Goal: Navigation & Orientation: Find specific page/section

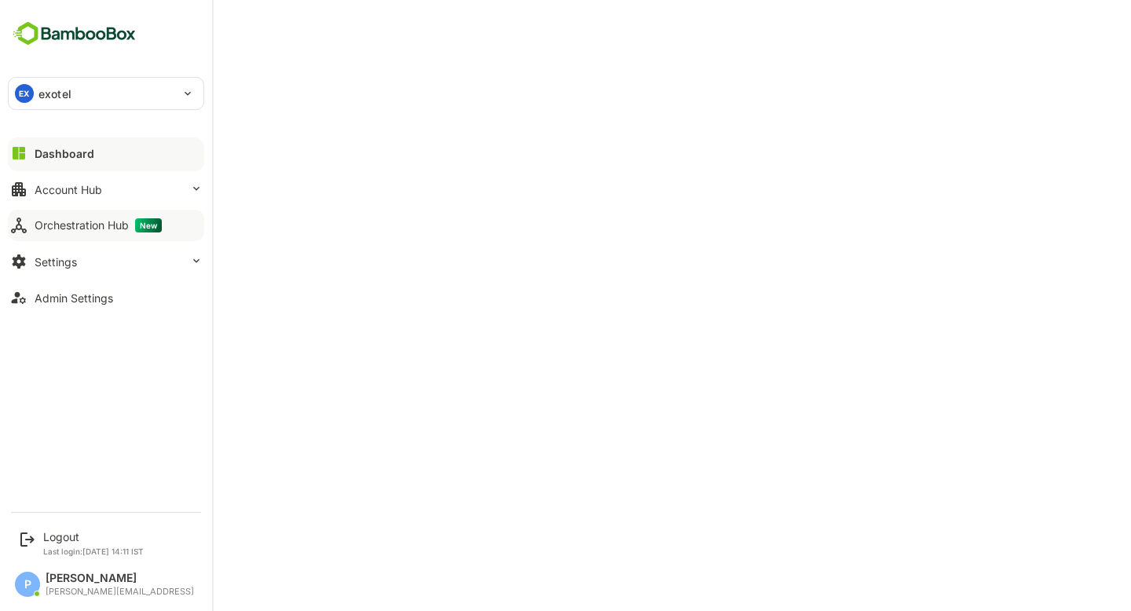
click at [83, 214] on button "Orchestration Hub New" at bounding box center [106, 225] width 196 height 31
click at [62, 158] on div "Dashboard" at bounding box center [63, 153] width 57 height 13
click at [97, 203] on button "Account Hub" at bounding box center [106, 189] width 196 height 31
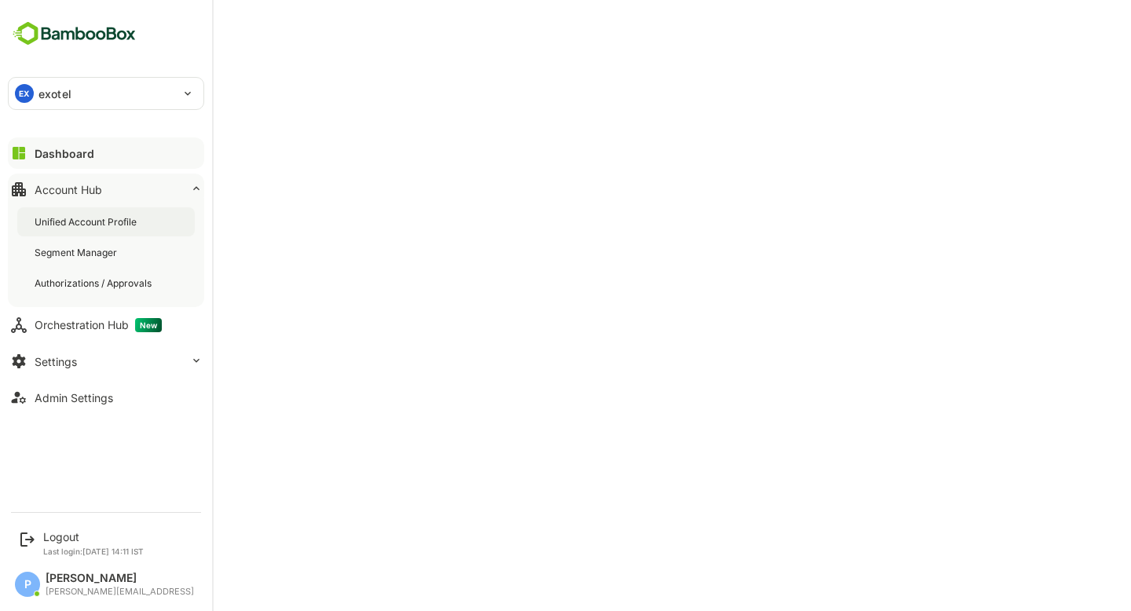
click at [106, 229] on div "Unified Account Profile" at bounding box center [106, 221] width 178 height 29
click at [40, 537] on div "Logout Last login: Oct 8 14:11 IST" at bounding box center [107, 543] width 194 height 42
click at [82, 532] on div "Logout" at bounding box center [93, 536] width 101 height 13
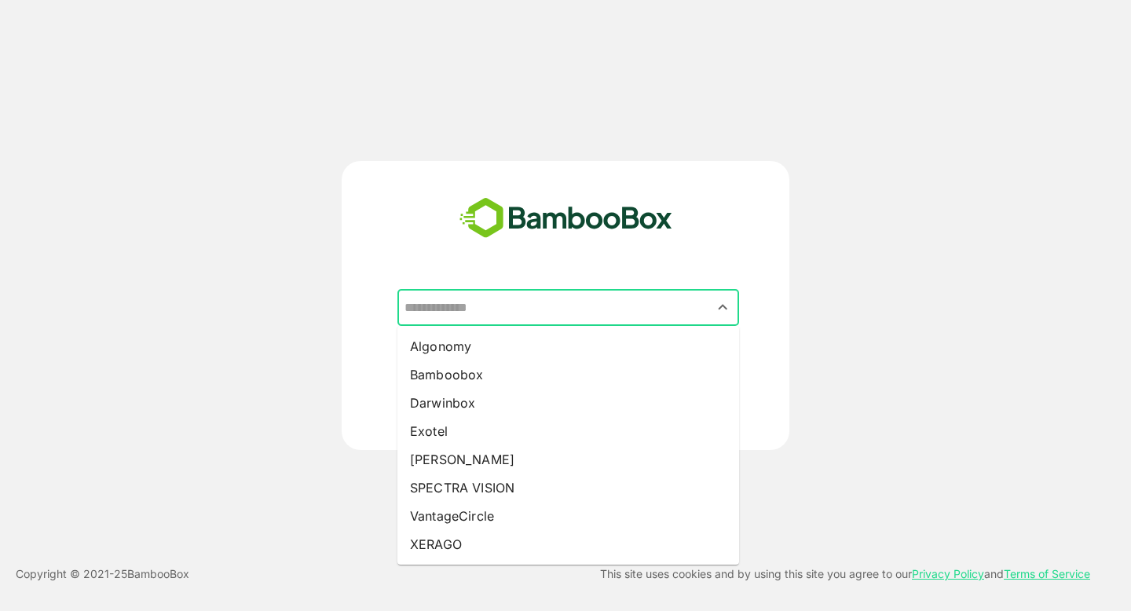
click at [438, 298] on input "text" at bounding box center [568, 308] width 335 height 30
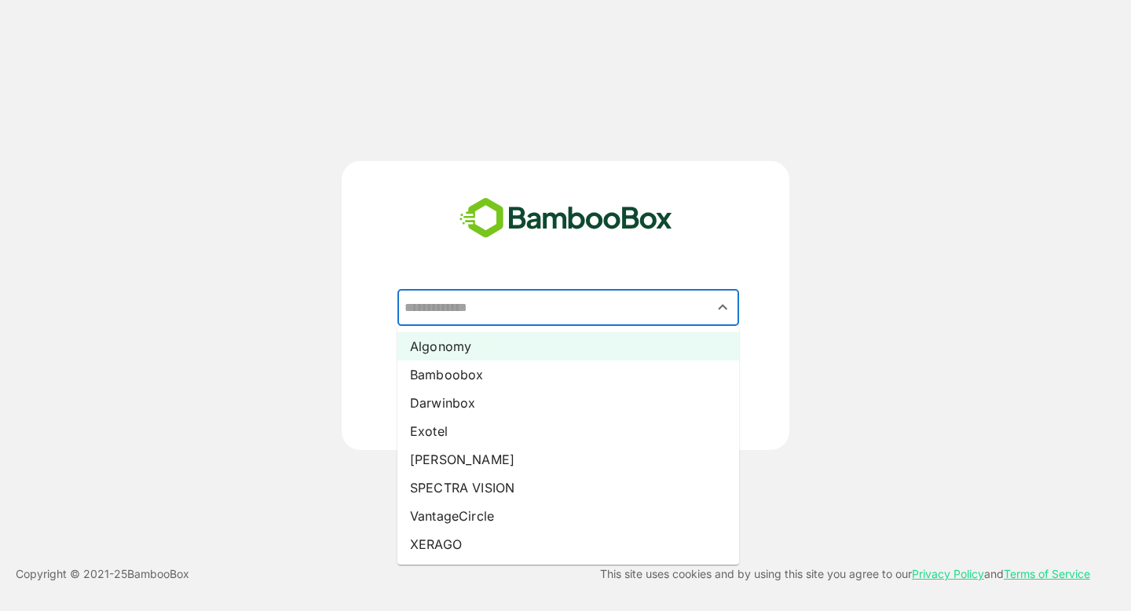
click at [443, 345] on li "Algonomy" at bounding box center [569, 346] width 342 height 28
type input "********"
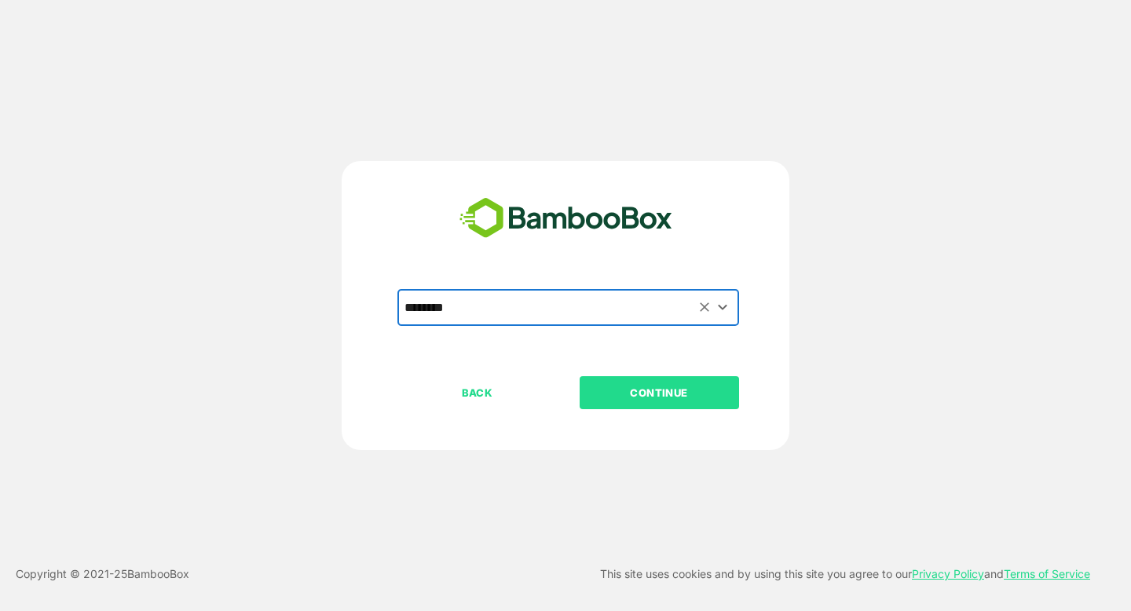
click at [606, 393] on p "CONTINUE" at bounding box center [659, 392] width 157 height 17
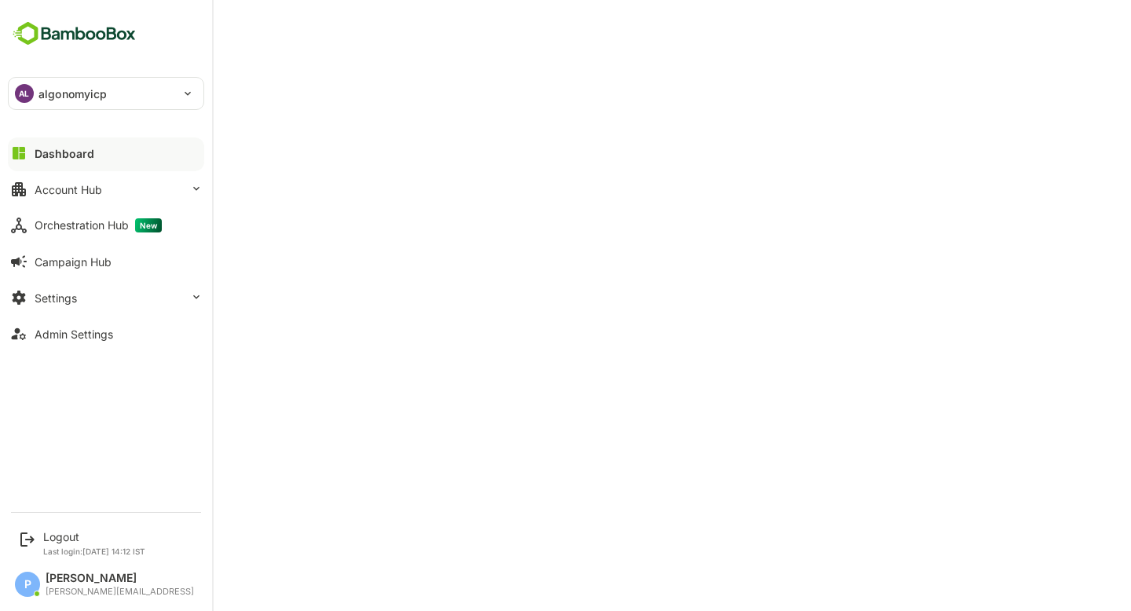
click at [60, 94] on p "algonomyicp" at bounding box center [72, 94] width 68 height 16
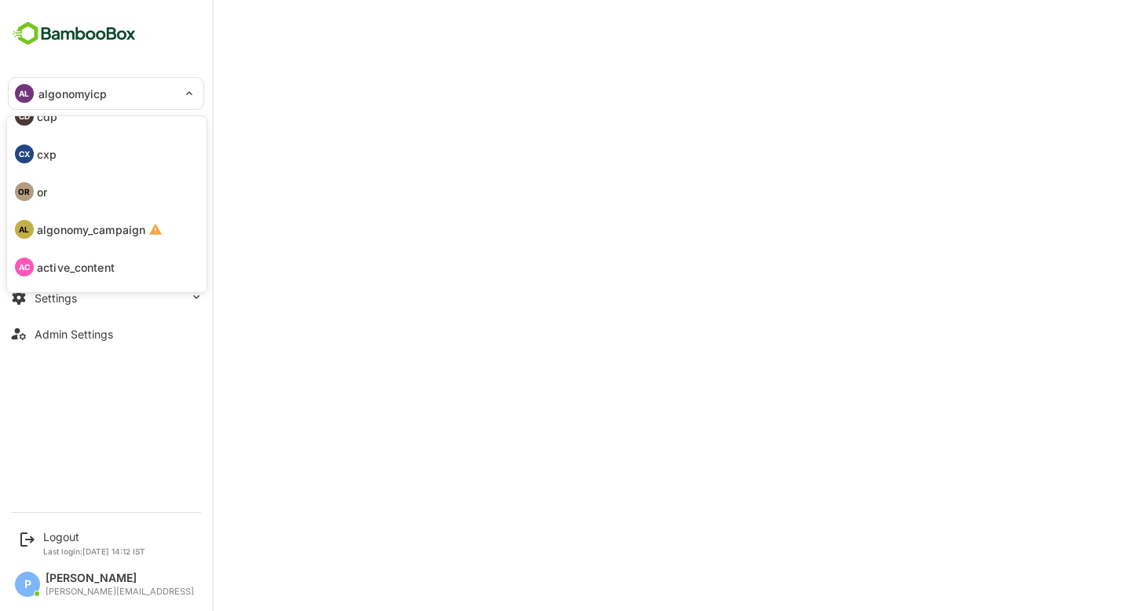
scroll to position [64, 0]
click at [73, 254] on p "active_content" at bounding box center [76, 261] width 78 height 16
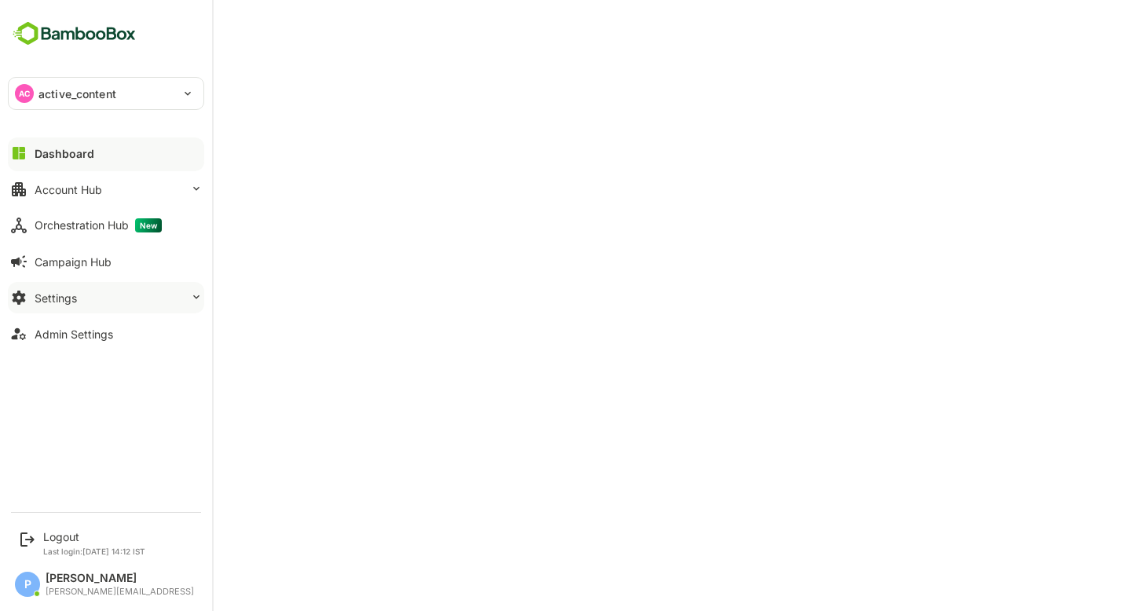
click at [76, 299] on button "Settings" at bounding box center [106, 297] width 196 height 31
click at [102, 301] on button "Settings" at bounding box center [106, 297] width 196 height 31
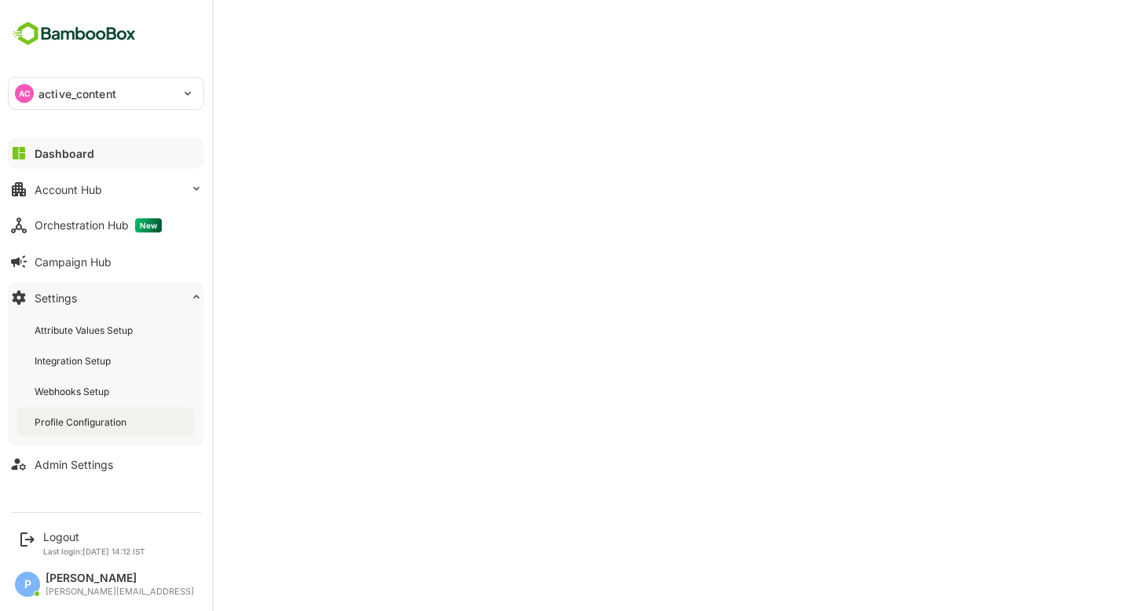
click at [135, 423] on div "Profile Configuration" at bounding box center [106, 422] width 178 height 29
click at [76, 416] on div "Profile Configuration" at bounding box center [83, 422] width 97 height 13
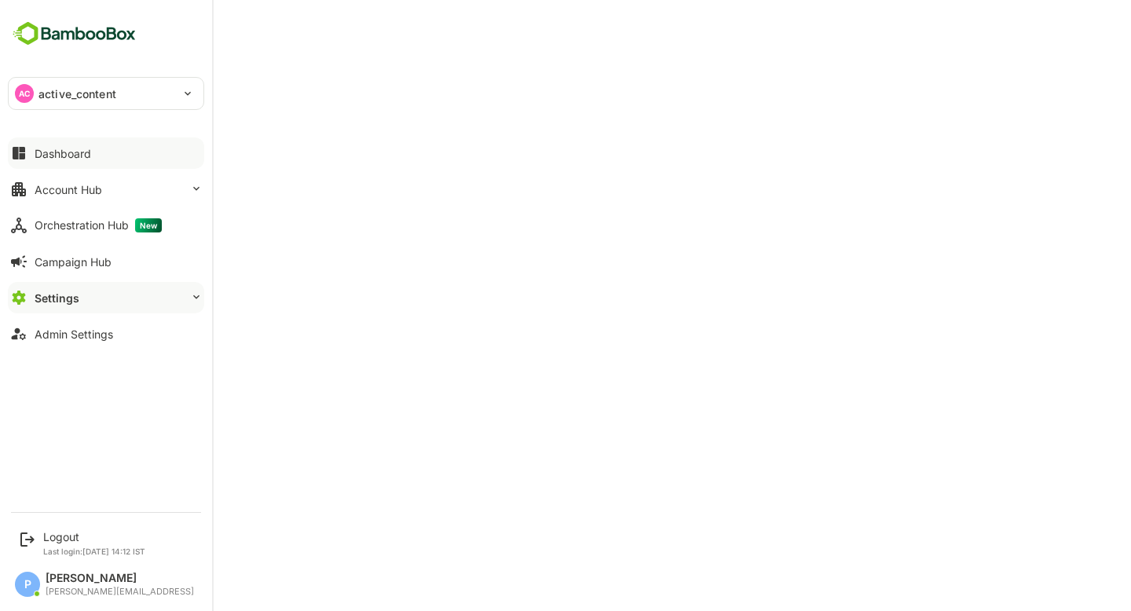
click at [20, 144] on icon at bounding box center [18, 153] width 19 height 19
click at [60, 295] on div "Settings" at bounding box center [56, 297] width 42 height 13
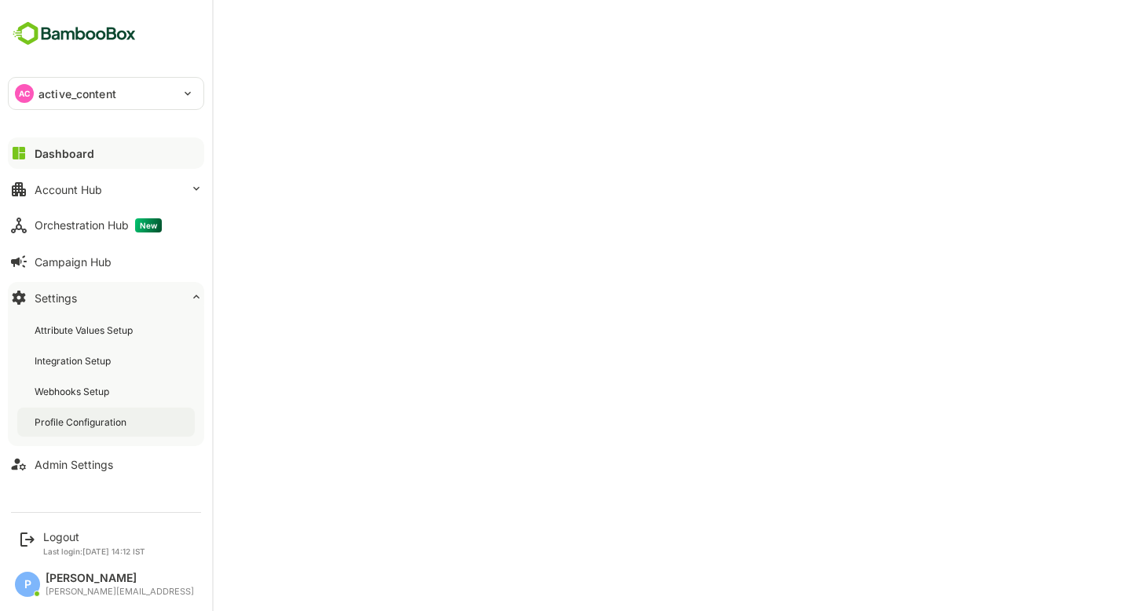
click at [82, 418] on div "Profile Configuration" at bounding box center [82, 422] width 95 height 13
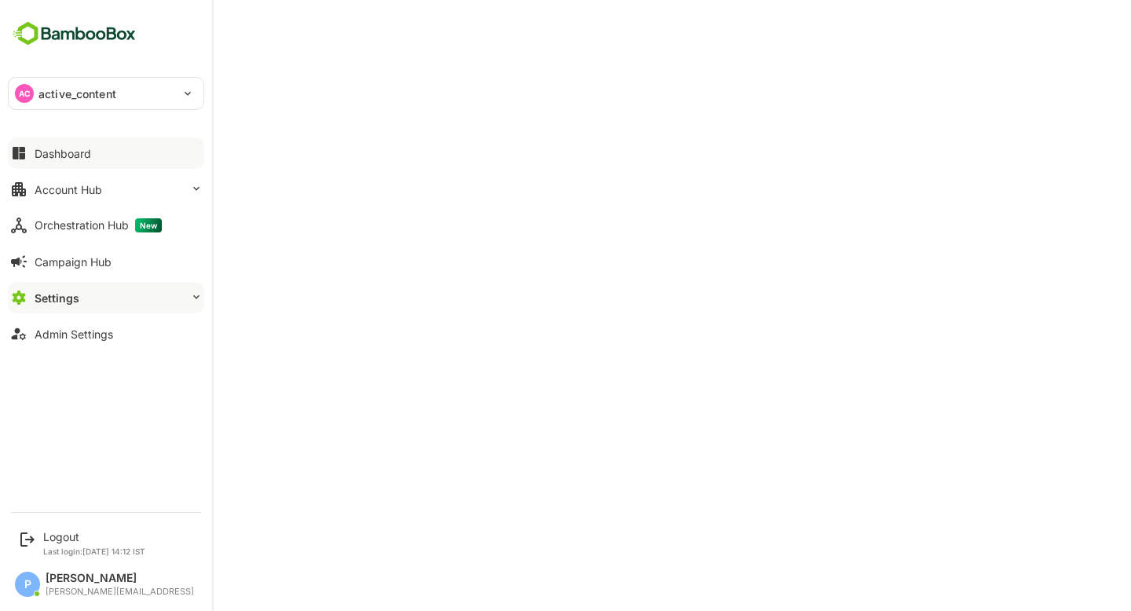
click at [75, 148] on div "Dashboard" at bounding box center [63, 153] width 57 height 13
click at [89, 291] on button "Settings" at bounding box center [106, 297] width 196 height 31
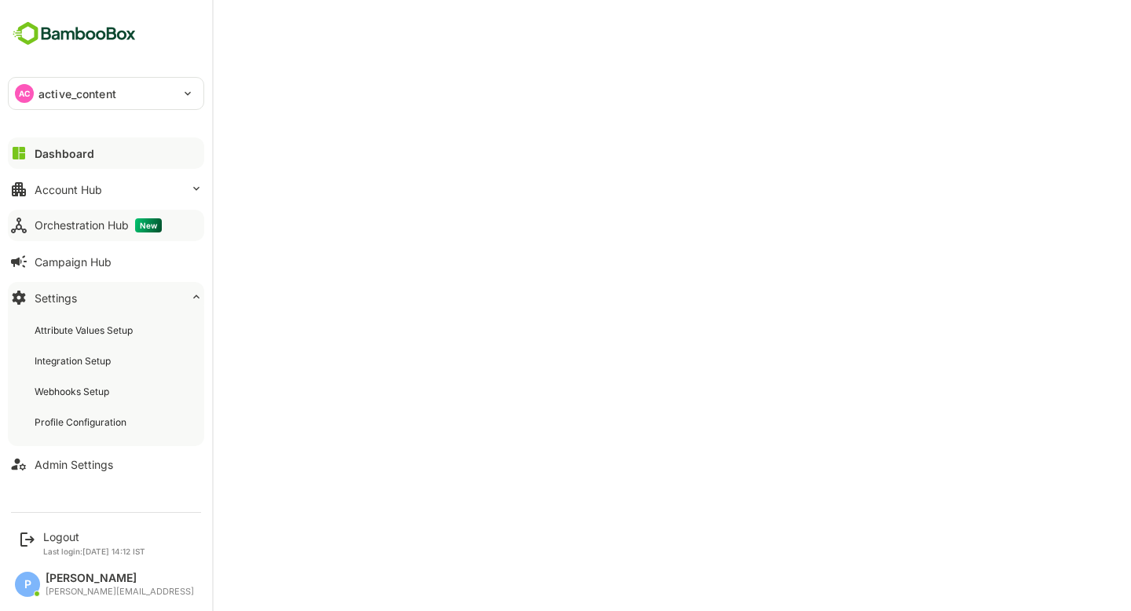
click at [86, 232] on div "Orchestration Hub New" at bounding box center [98, 225] width 127 height 14
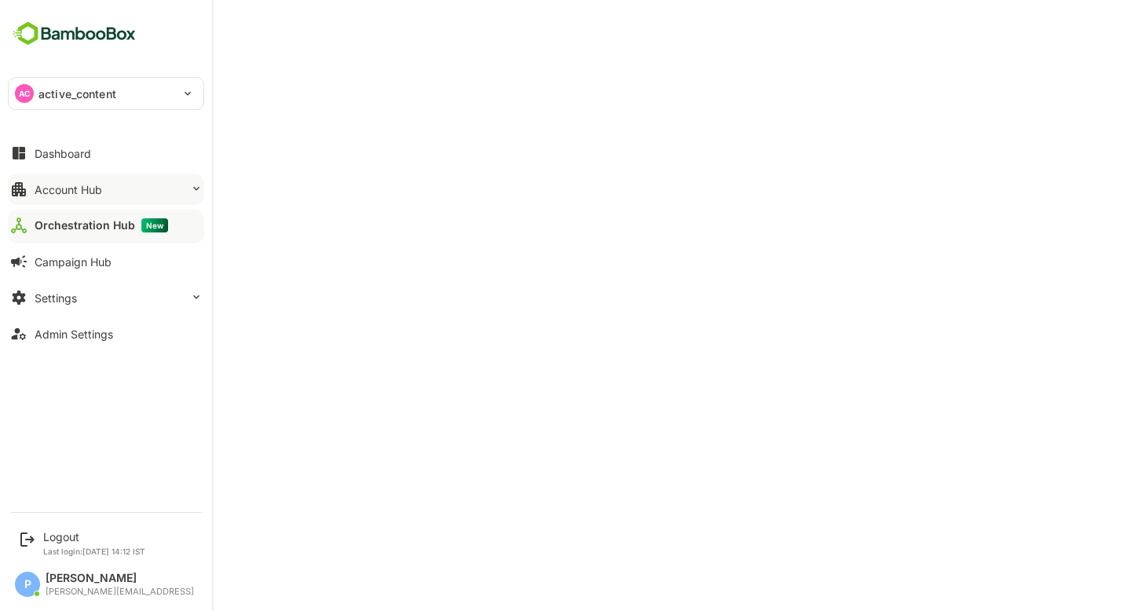
click at [87, 187] on div "Account Hub" at bounding box center [69, 189] width 68 height 13
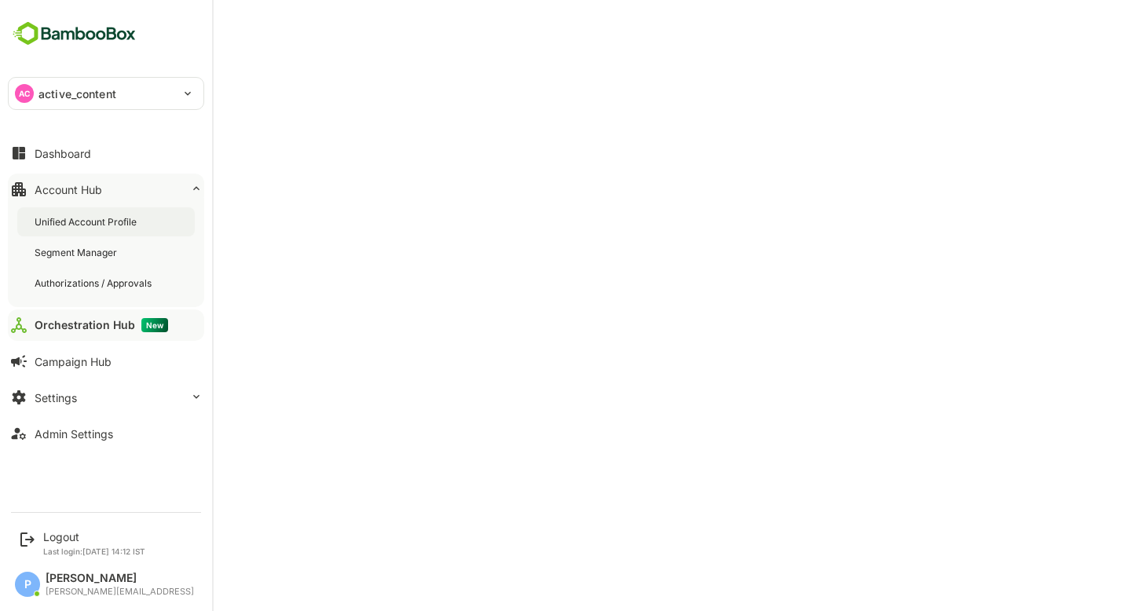
click at [94, 224] on div "Unified Account Profile" at bounding box center [87, 221] width 105 height 13
click at [75, 390] on button "Settings" at bounding box center [106, 397] width 196 height 31
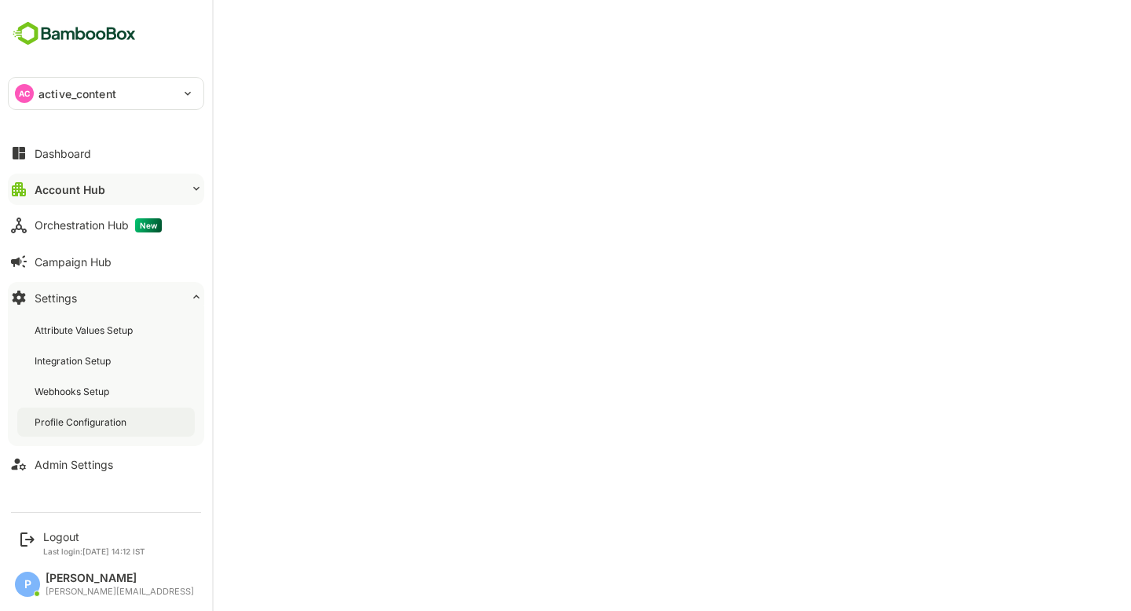
click at [75, 422] on div "Profile Configuration" at bounding box center [82, 422] width 95 height 13
click at [86, 413] on div "Profile Configuration" at bounding box center [106, 422] width 178 height 29
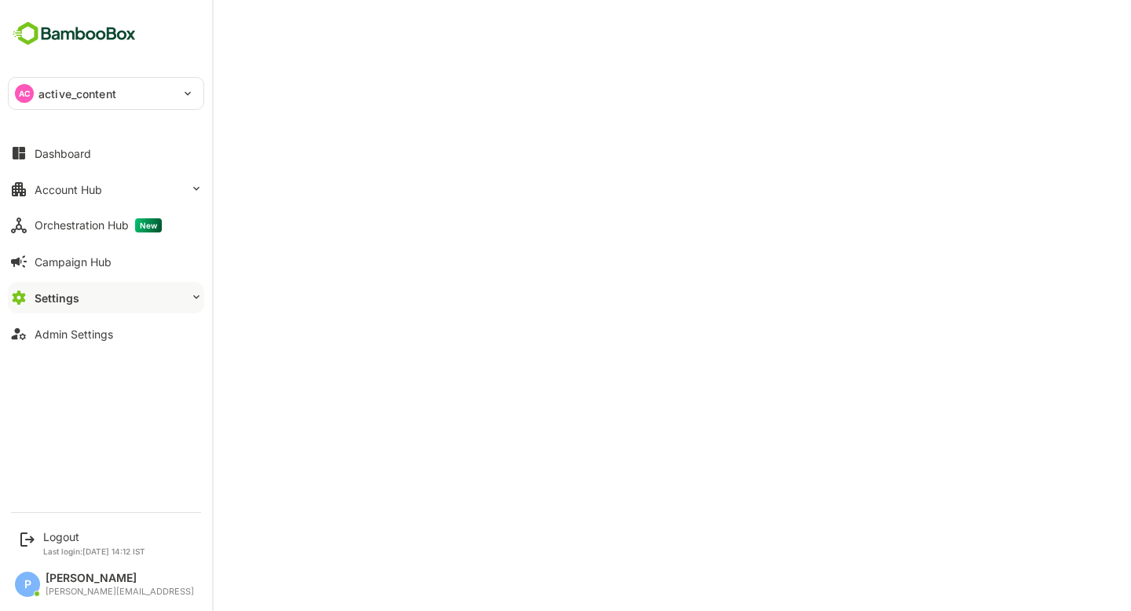
click at [127, 300] on button "Settings" at bounding box center [106, 297] width 196 height 31
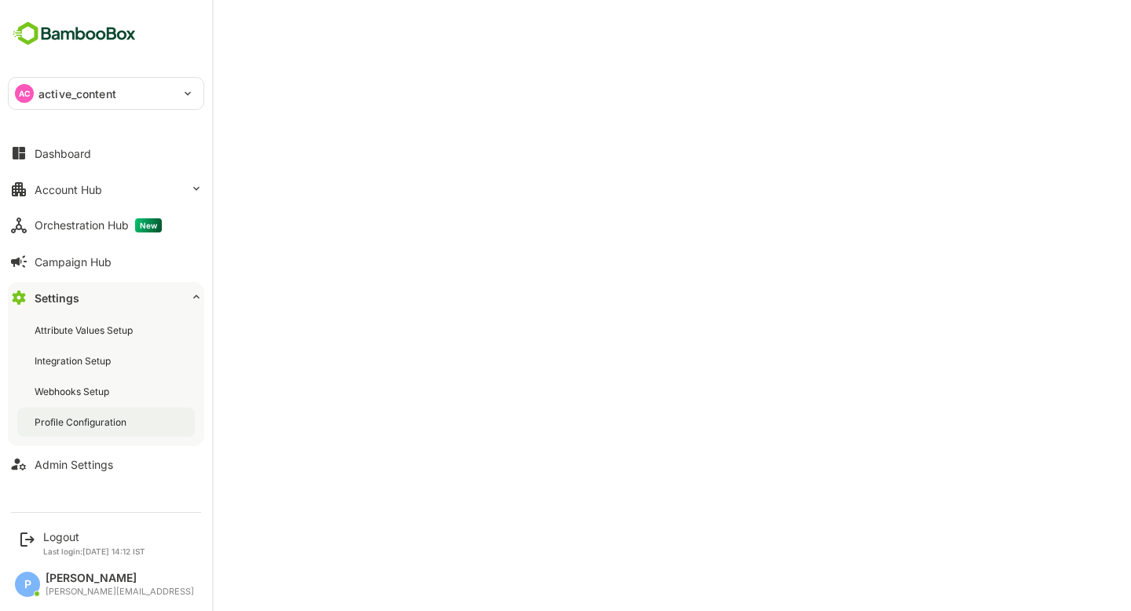
click at [93, 417] on div "Profile Configuration" at bounding box center [82, 422] width 95 height 13
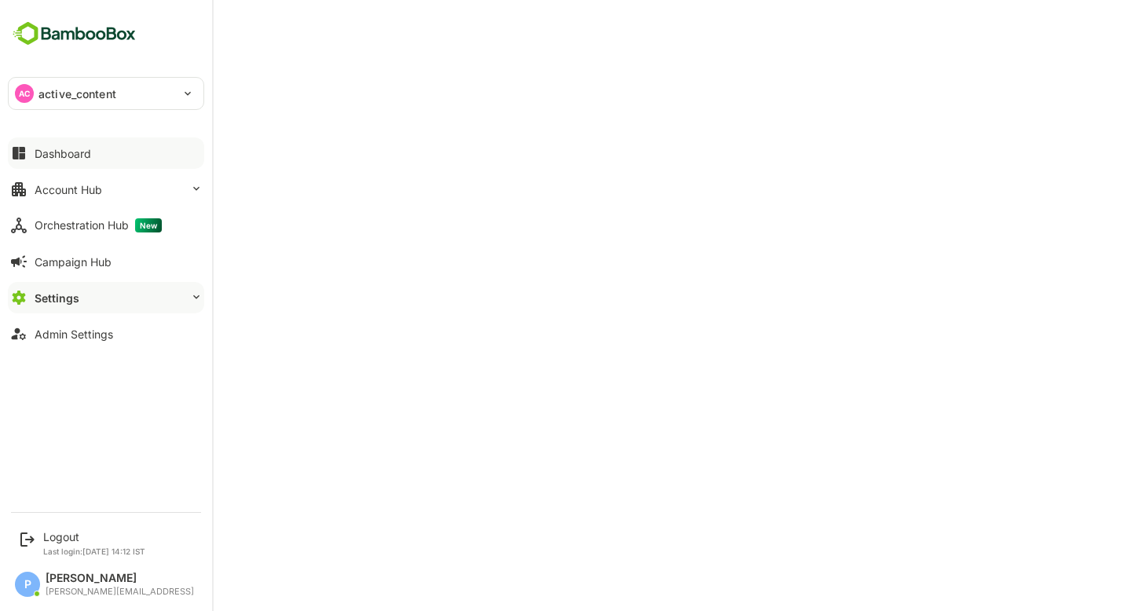
click at [95, 152] on button "Dashboard" at bounding box center [106, 152] width 196 height 31
click at [190, 287] on button "Settings" at bounding box center [106, 297] width 196 height 31
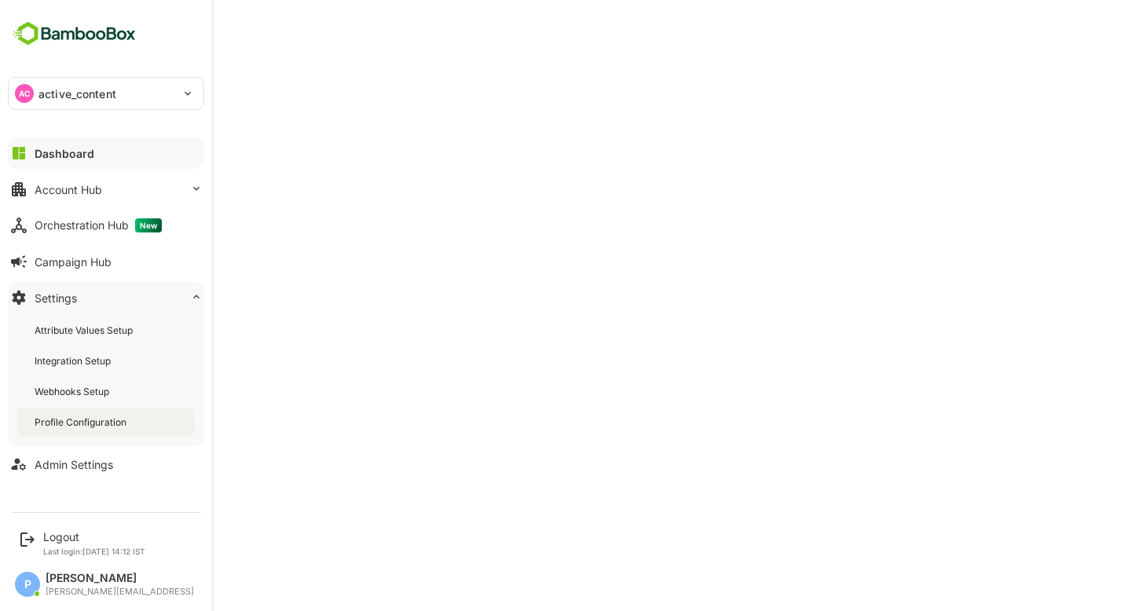
click at [139, 430] on div "Profile Configuration" at bounding box center [106, 422] width 178 height 29
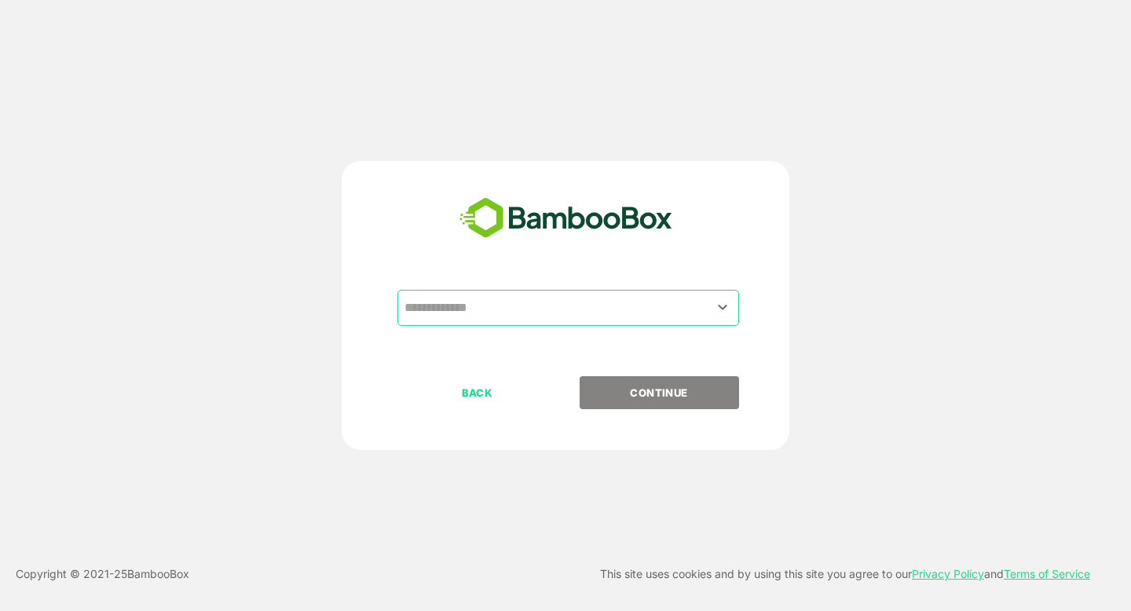
click at [482, 310] on input "text" at bounding box center [568, 308] width 335 height 30
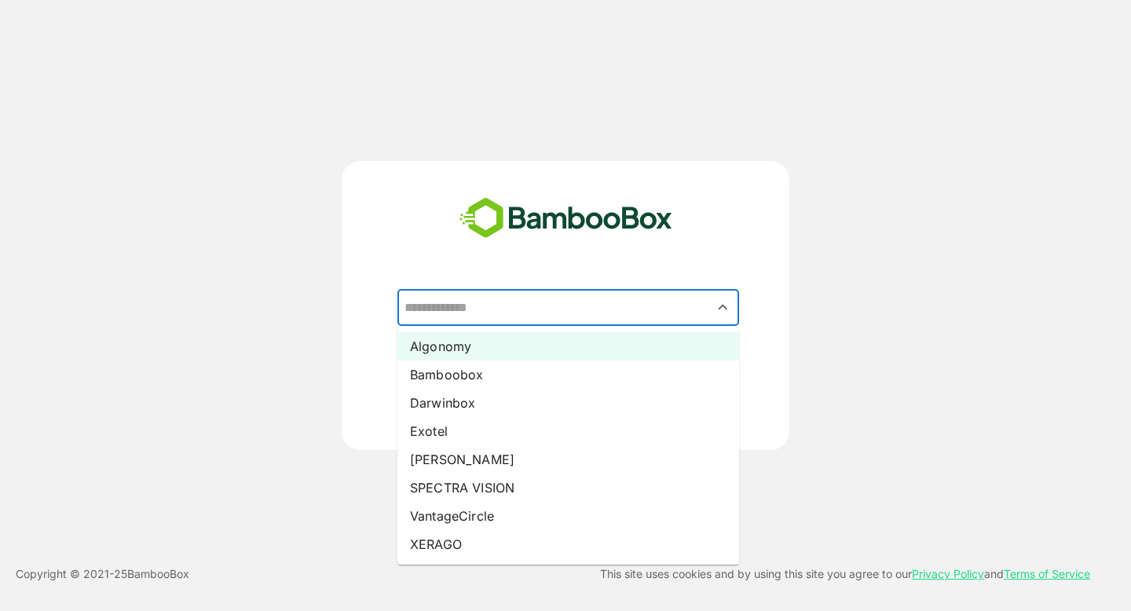
click at [482, 340] on li "Algonomy" at bounding box center [569, 346] width 342 height 28
type input "********"
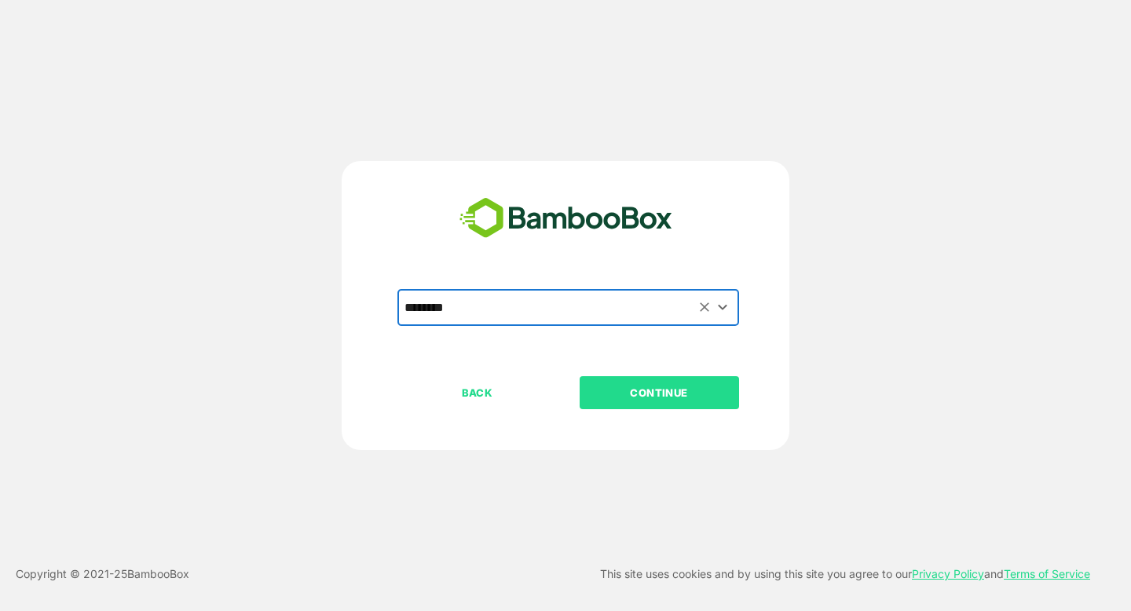
click at [645, 405] on button "CONTINUE" at bounding box center [659, 392] width 159 height 33
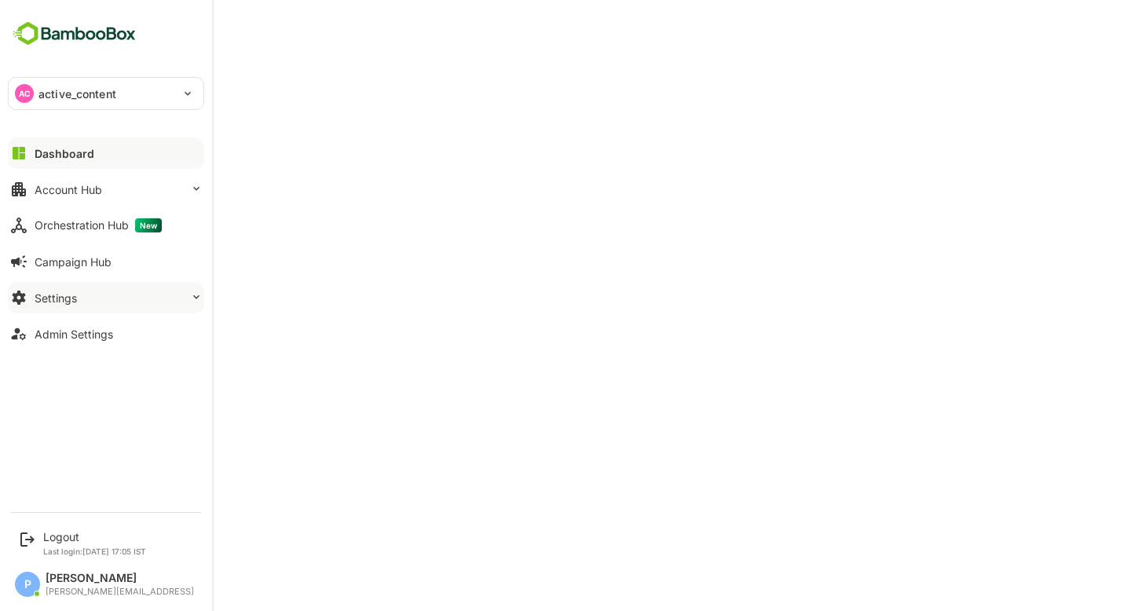
click at [97, 306] on button "Settings" at bounding box center [106, 297] width 196 height 31
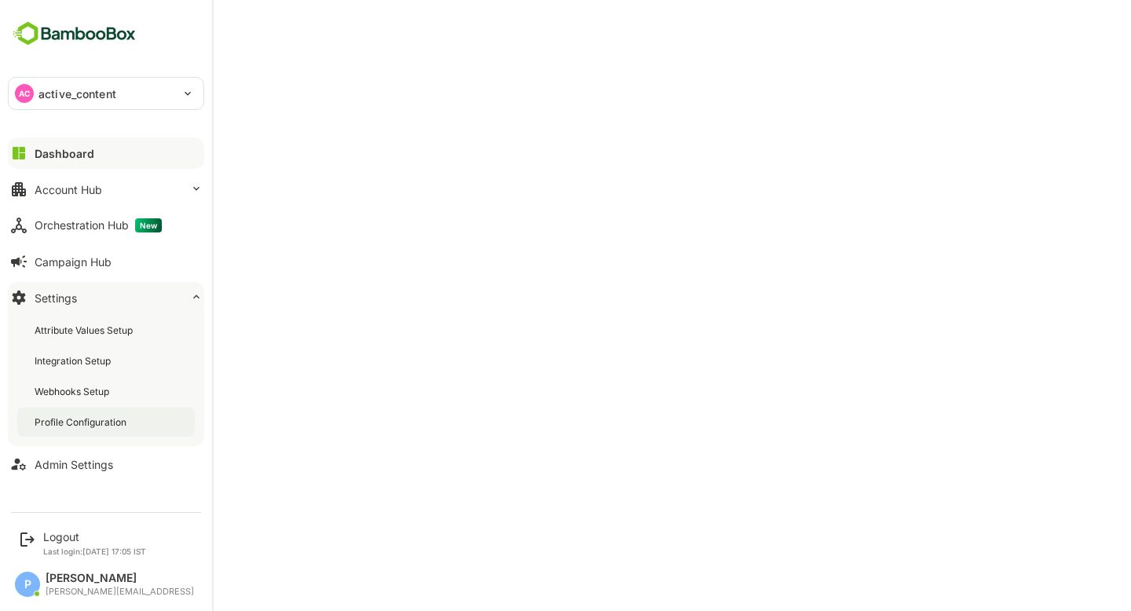
click at [95, 425] on div "Profile Configuration" at bounding box center [82, 422] width 95 height 13
click at [57, 137] on button "Dashboard" at bounding box center [106, 152] width 196 height 31
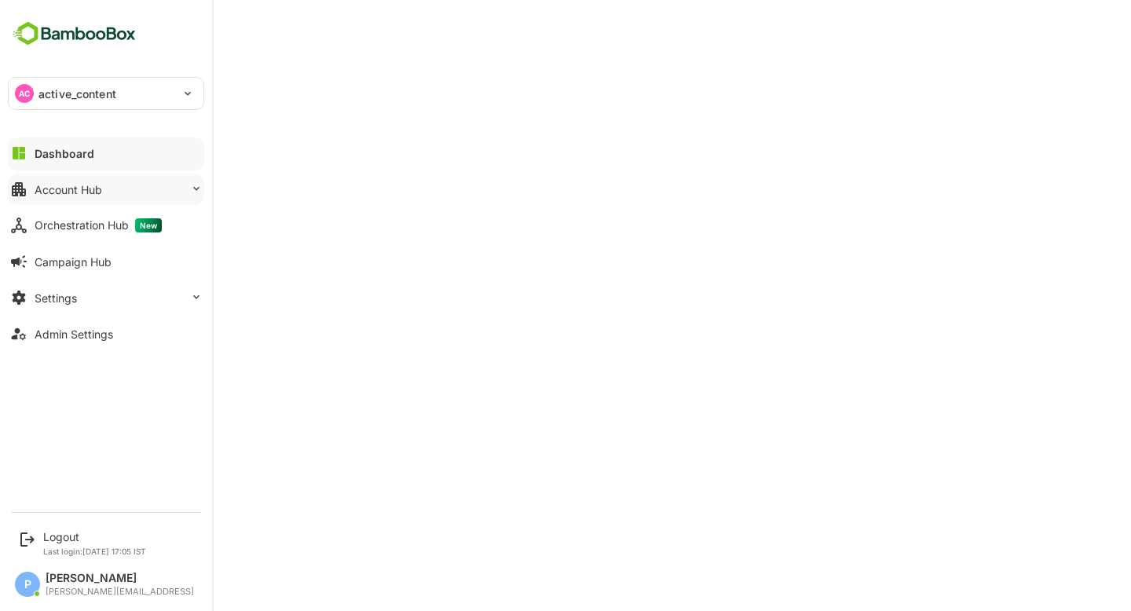
click at [130, 189] on button "Account Hub" at bounding box center [106, 189] width 196 height 31
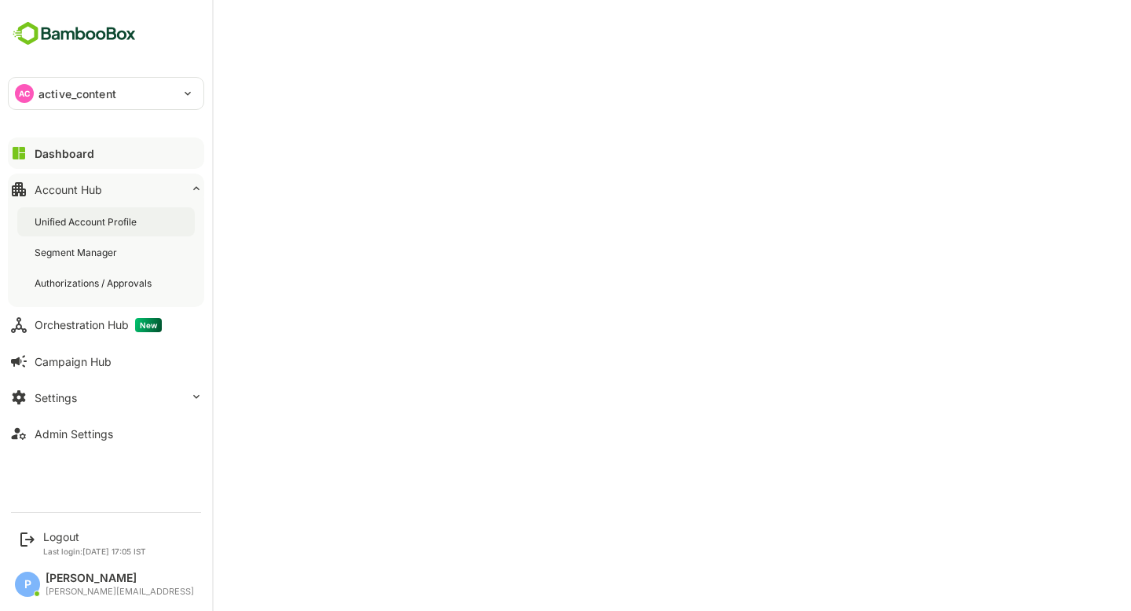
click at [122, 217] on div "Unified Account Profile" at bounding box center [87, 221] width 105 height 13
click at [103, 162] on button "Dashboard" at bounding box center [106, 152] width 196 height 31
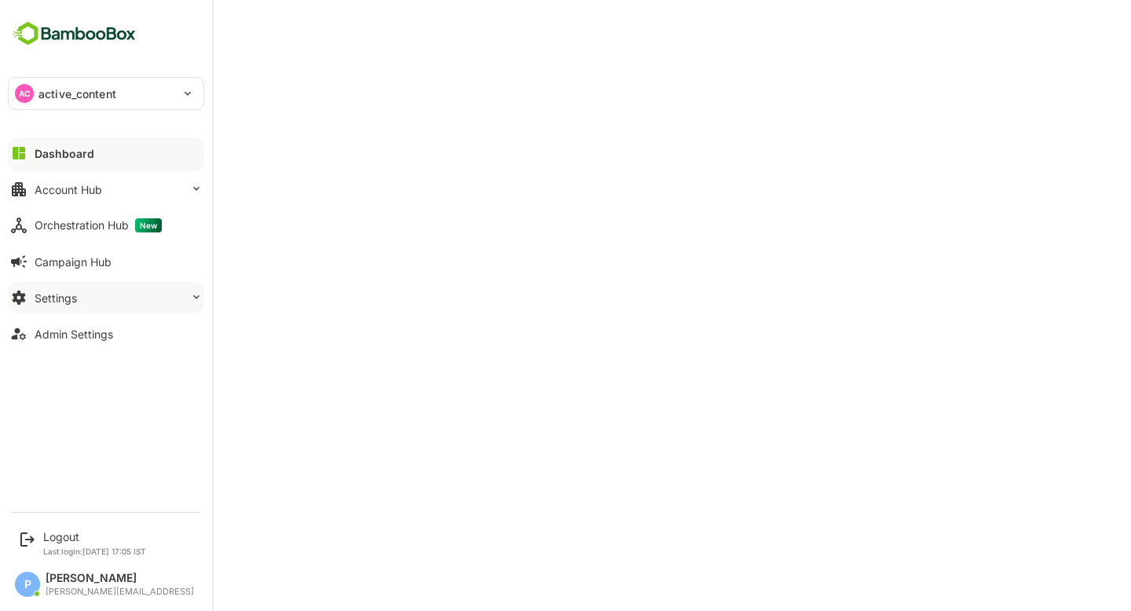
click at [84, 295] on button "Settings" at bounding box center [106, 297] width 196 height 31
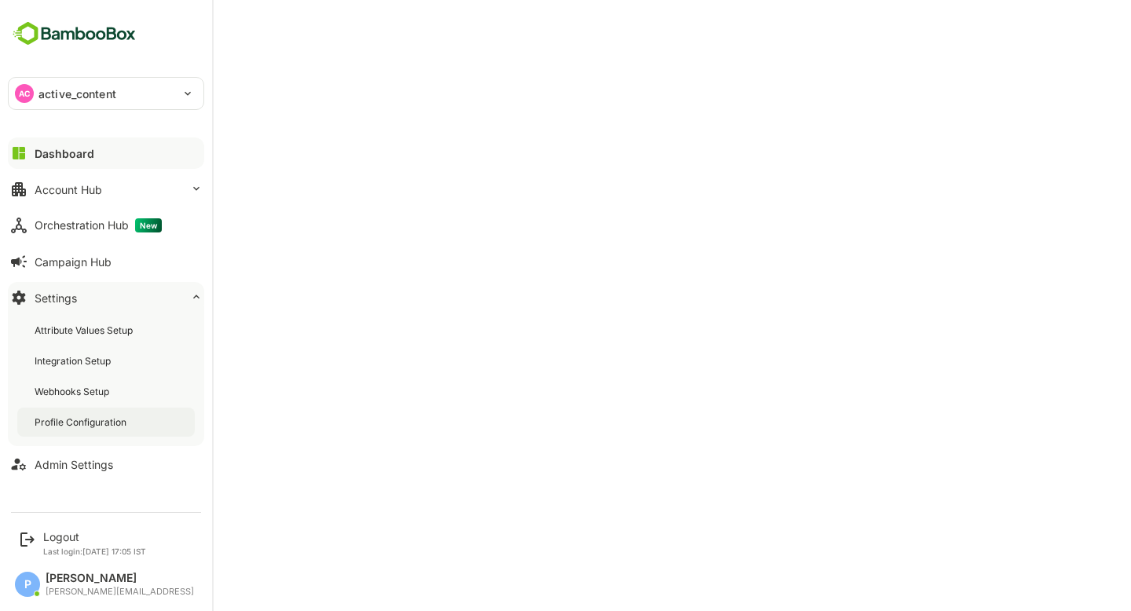
click at [127, 415] on div "Profile Configuration" at bounding box center [106, 422] width 178 height 29
click at [90, 147] on div "Dashboard" at bounding box center [63, 153] width 57 height 13
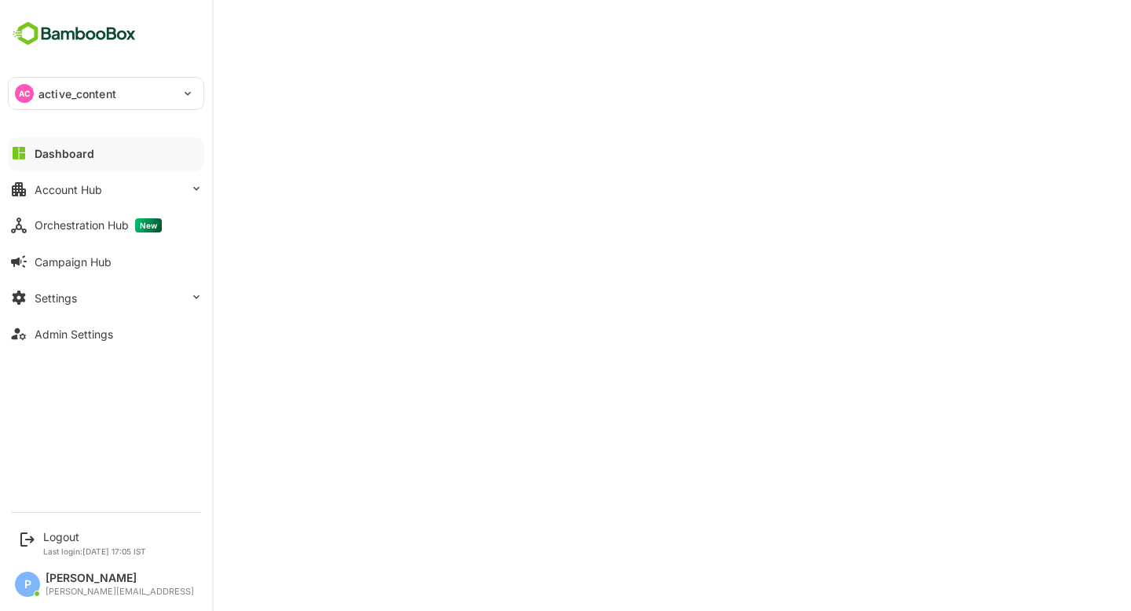
click at [134, 88] on div "AC active_content" at bounding box center [97, 93] width 176 height 31
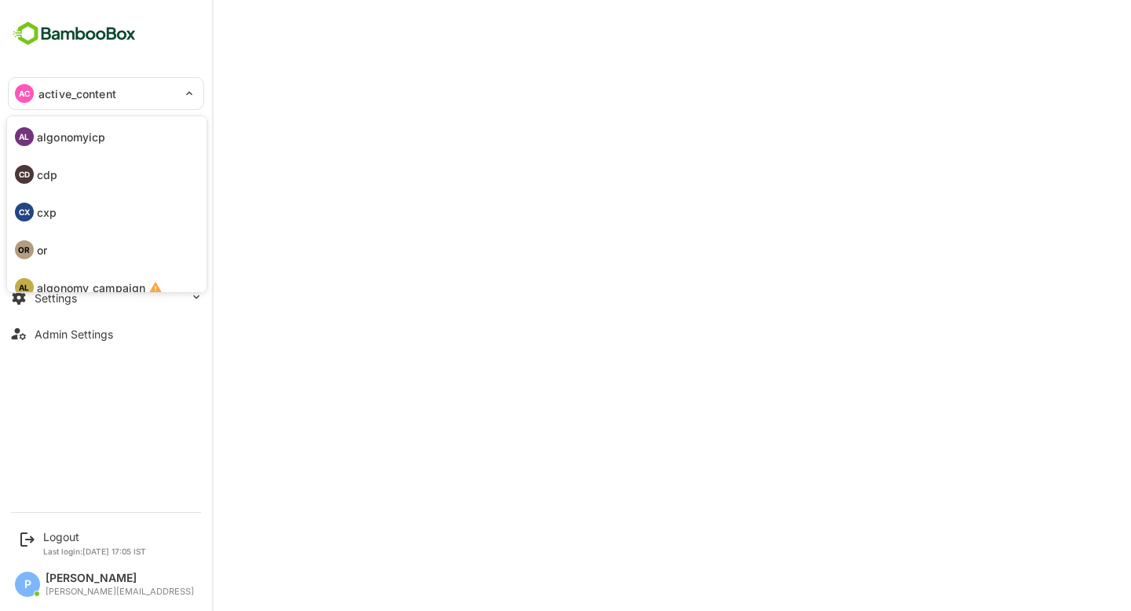
click at [75, 178] on li "CD cdp" at bounding box center [108, 174] width 196 height 35
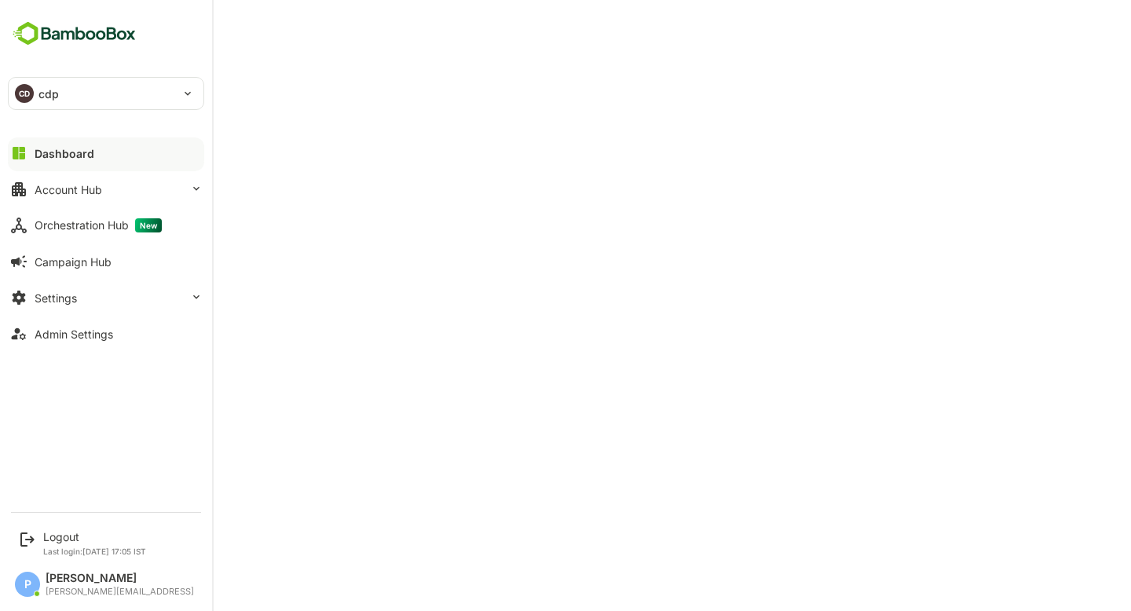
click at [105, 93] on div "CD cdp" at bounding box center [97, 93] width 176 height 31
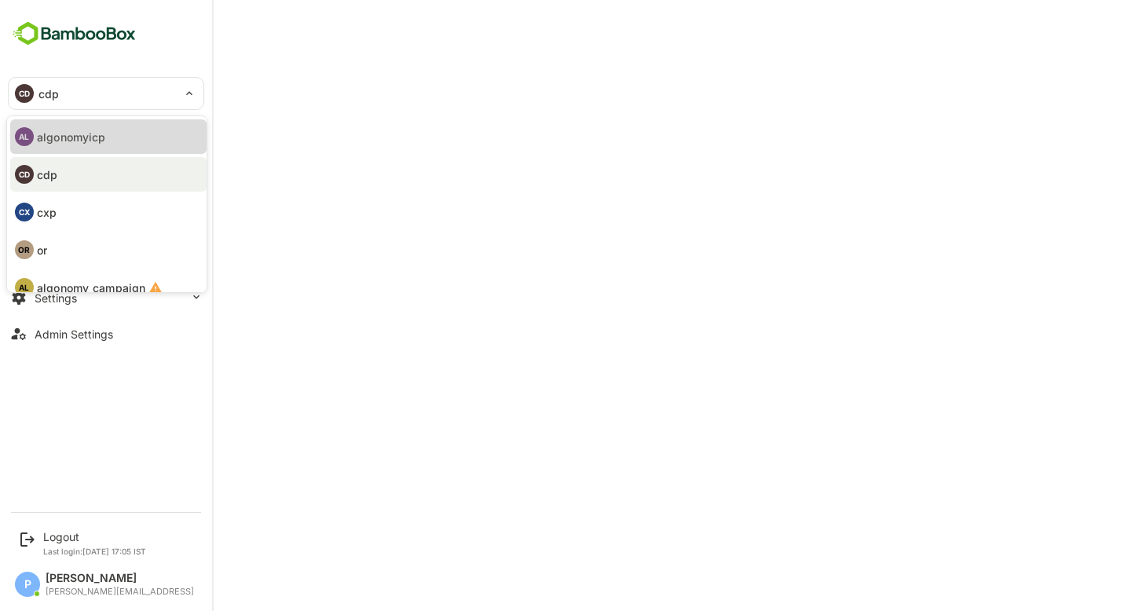
click at [81, 136] on p "algonomyicp" at bounding box center [71, 137] width 68 height 16
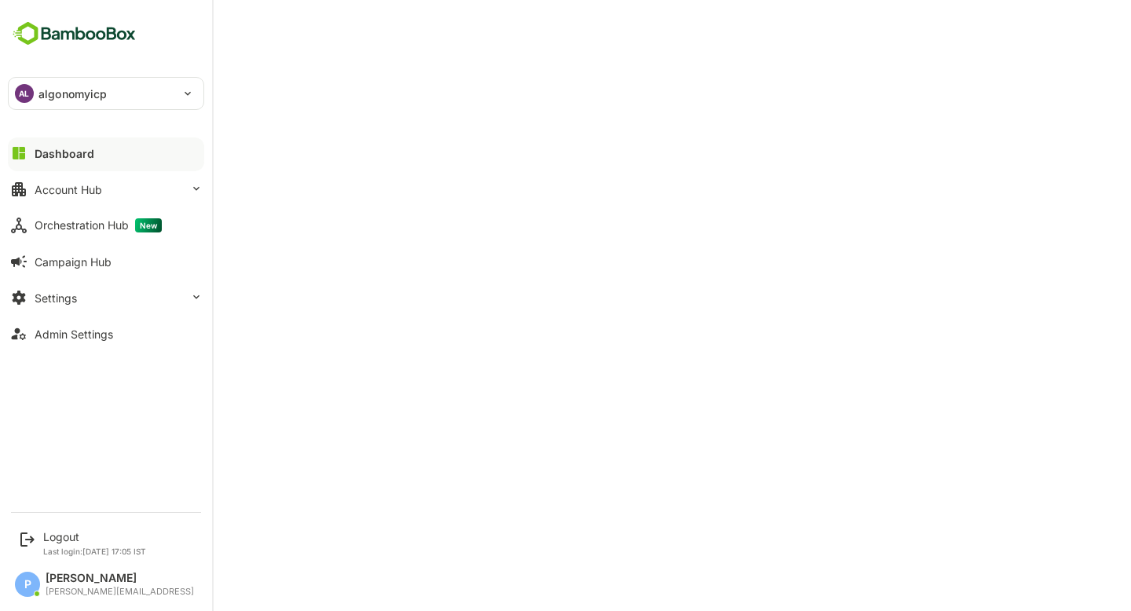
click at [25, 104] on div "AL algonomyicp" at bounding box center [97, 93] width 176 height 31
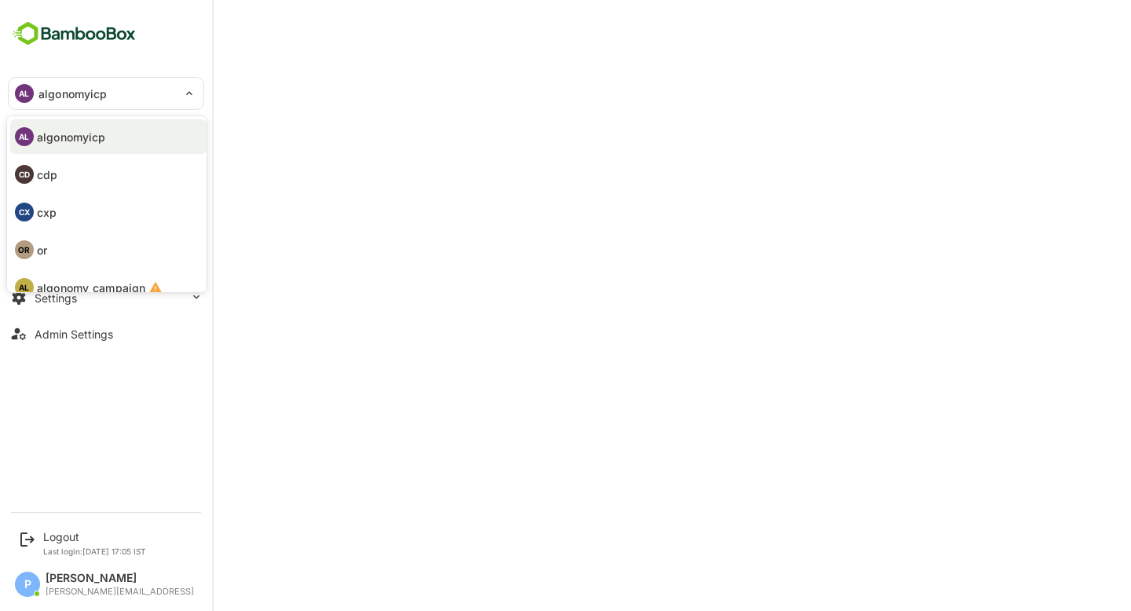
click at [66, 248] on li "OR or" at bounding box center [108, 250] width 196 height 35
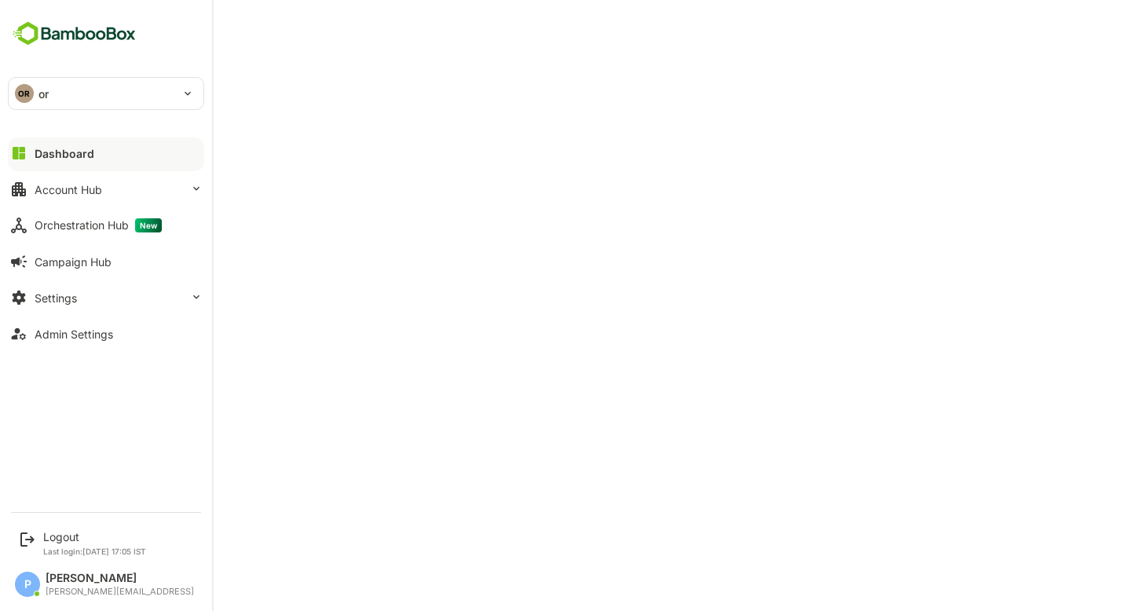
click at [97, 84] on div "OR or" at bounding box center [97, 93] width 176 height 31
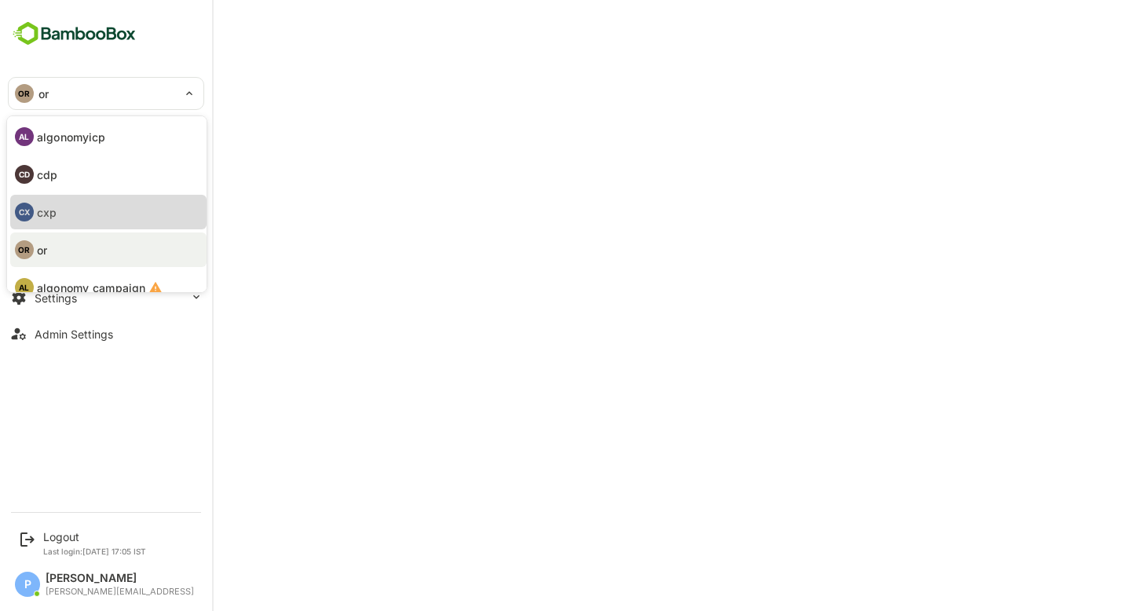
click at [73, 203] on li "CX cxp" at bounding box center [108, 212] width 196 height 35
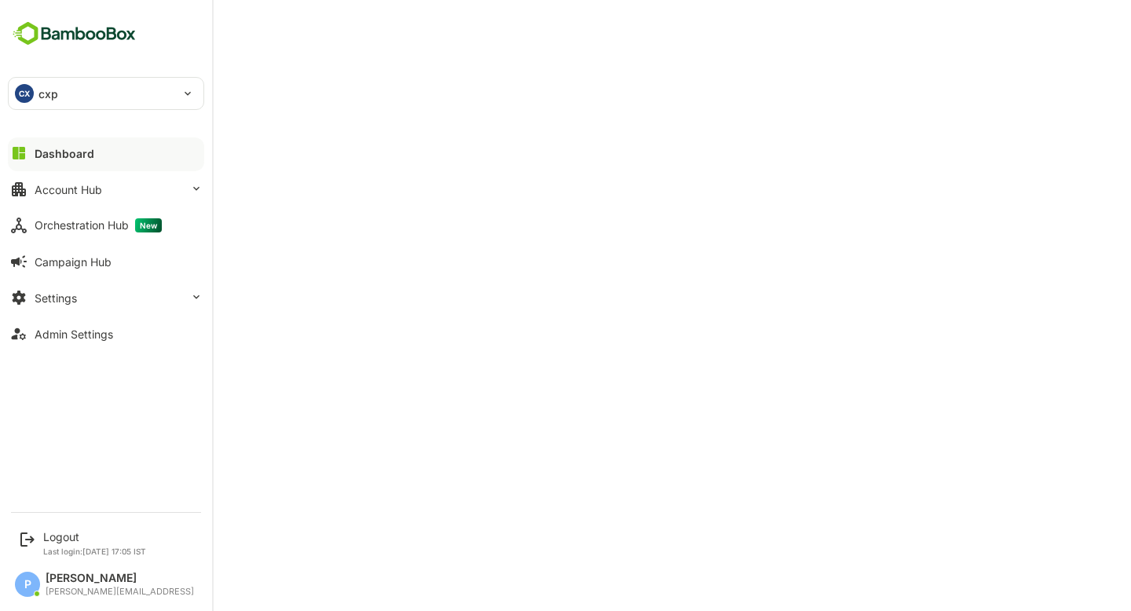
click at [80, 85] on div "CX cxp" at bounding box center [97, 93] width 176 height 31
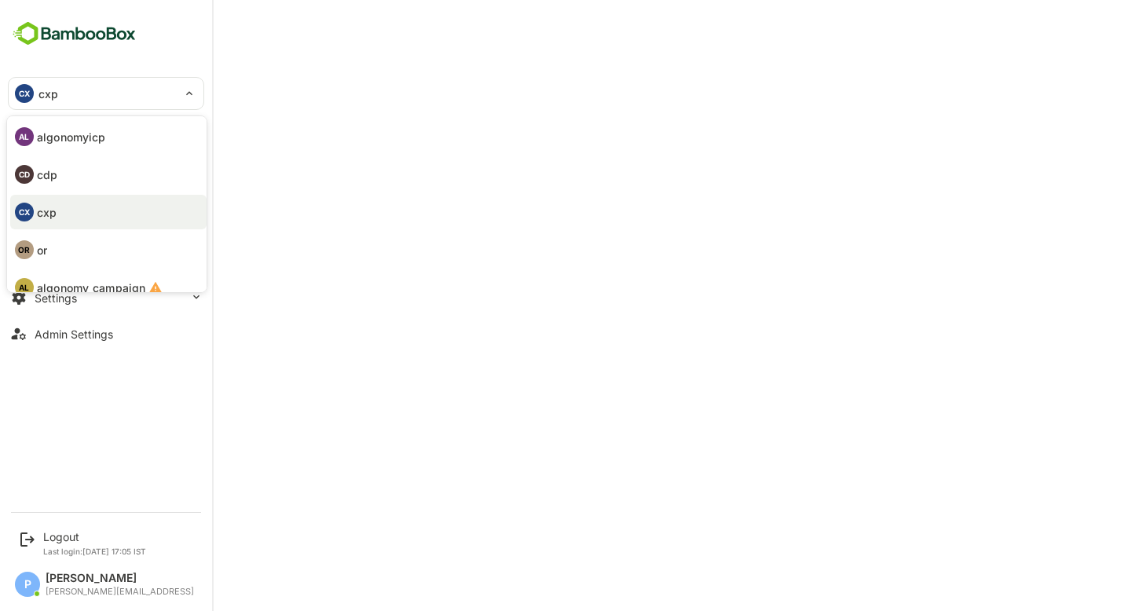
scroll to position [91, 0]
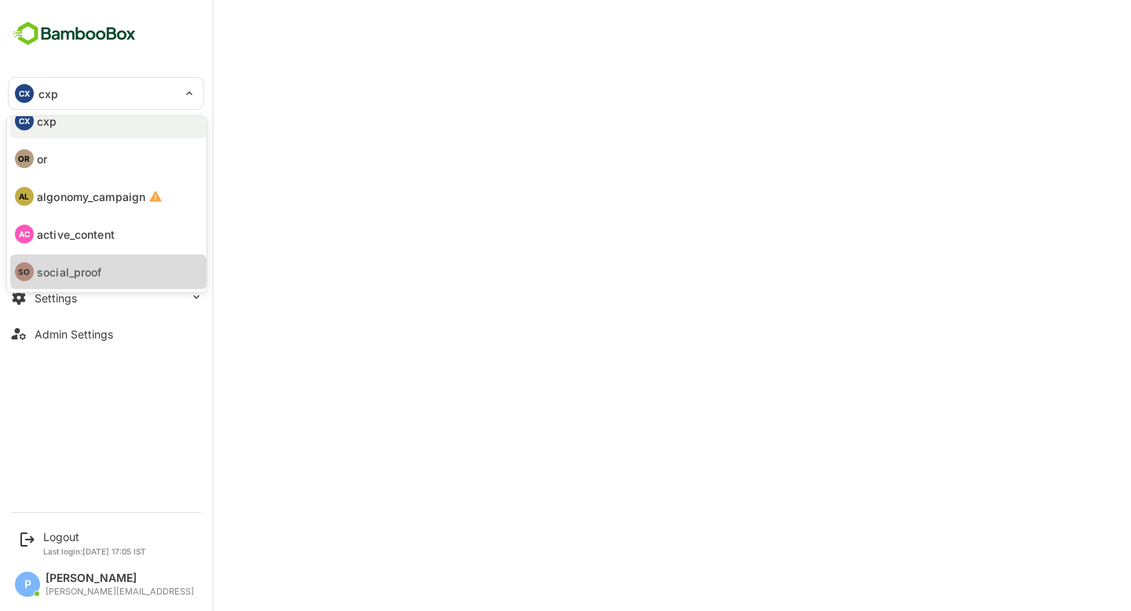
click at [90, 279] on p "social_proof" at bounding box center [69, 272] width 65 height 16
type input "**********"
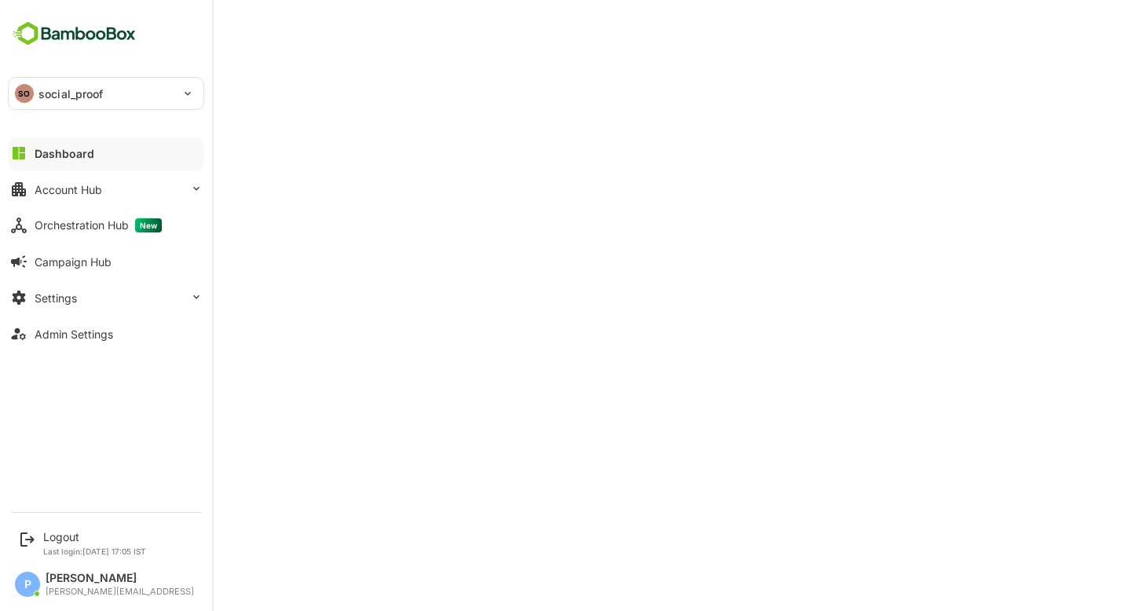
click at [84, 92] on p "social_proof" at bounding box center [70, 94] width 65 height 16
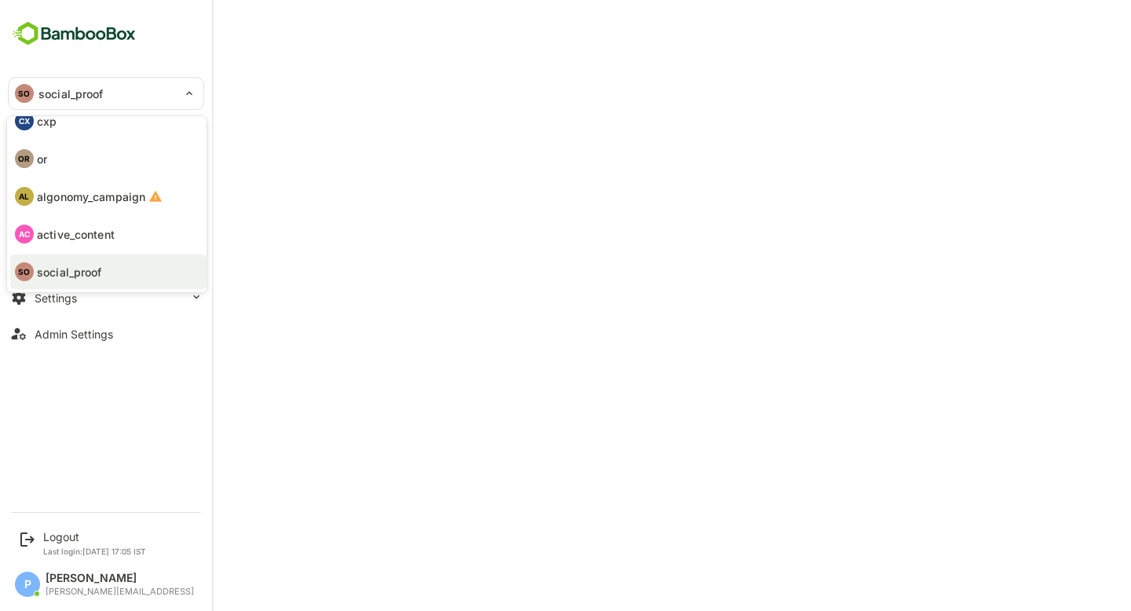
click at [100, 233] on p "active_content" at bounding box center [76, 234] width 78 height 16
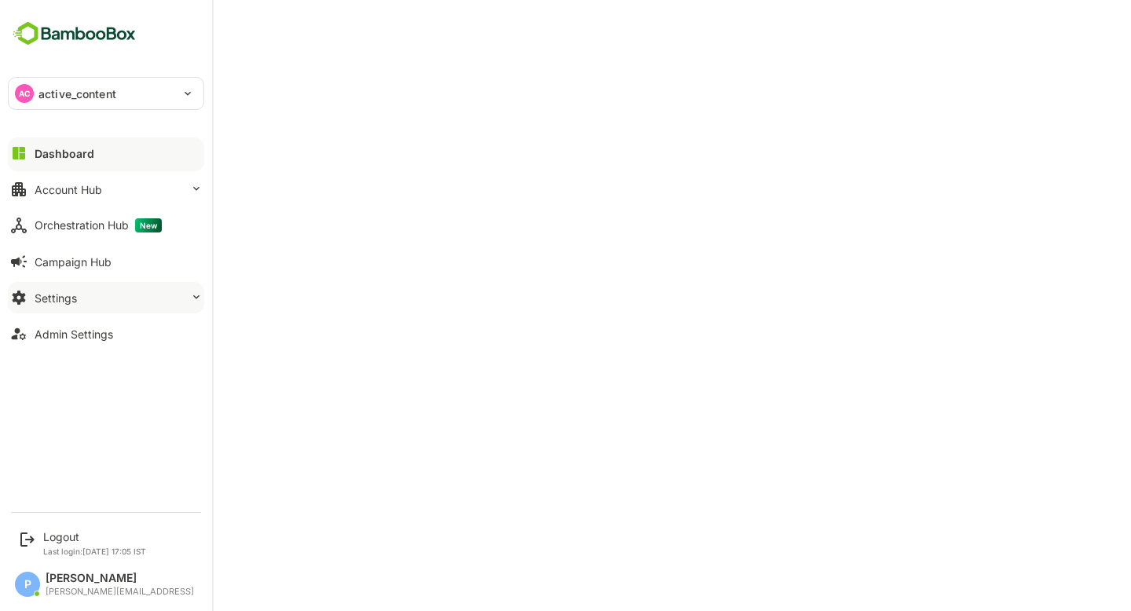
click at [67, 289] on button "Settings" at bounding box center [106, 297] width 196 height 31
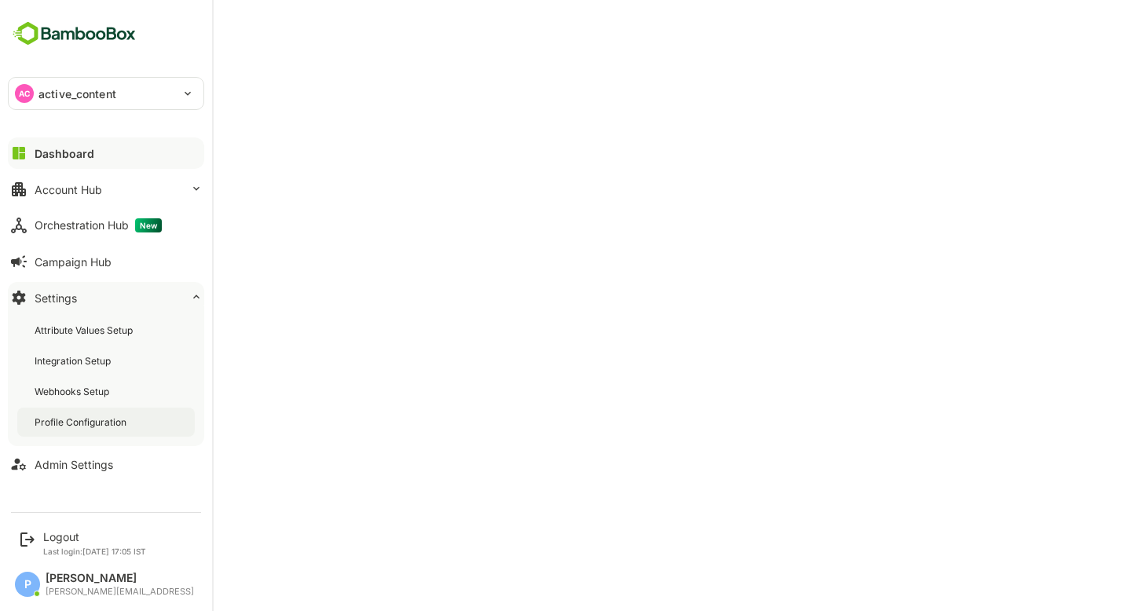
click at [89, 421] on div "Profile Configuration" at bounding box center [82, 422] width 95 height 13
click at [113, 420] on div "Profile Configuration" at bounding box center [83, 422] width 97 height 13
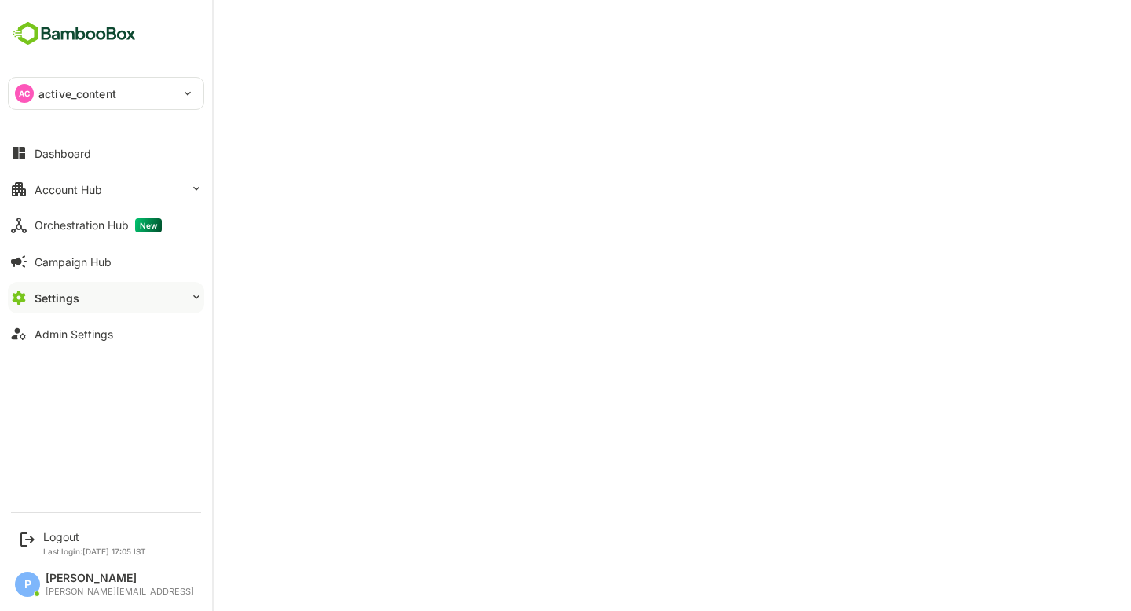
click at [112, 304] on button "Settings" at bounding box center [106, 297] width 196 height 31
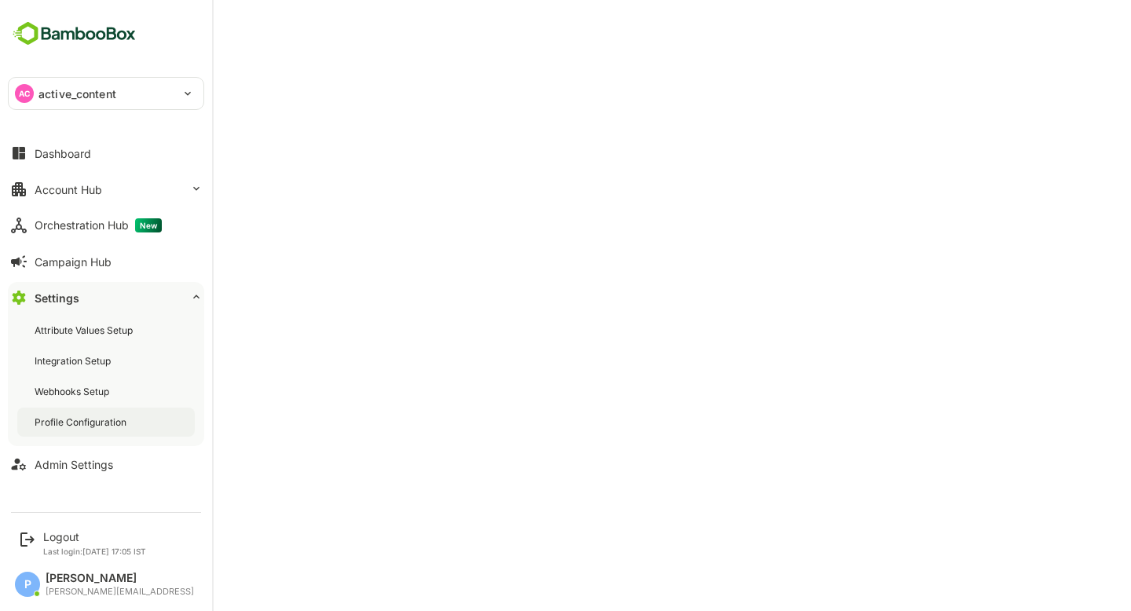
click at [112, 431] on div "Profile Configuration" at bounding box center [106, 422] width 178 height 29
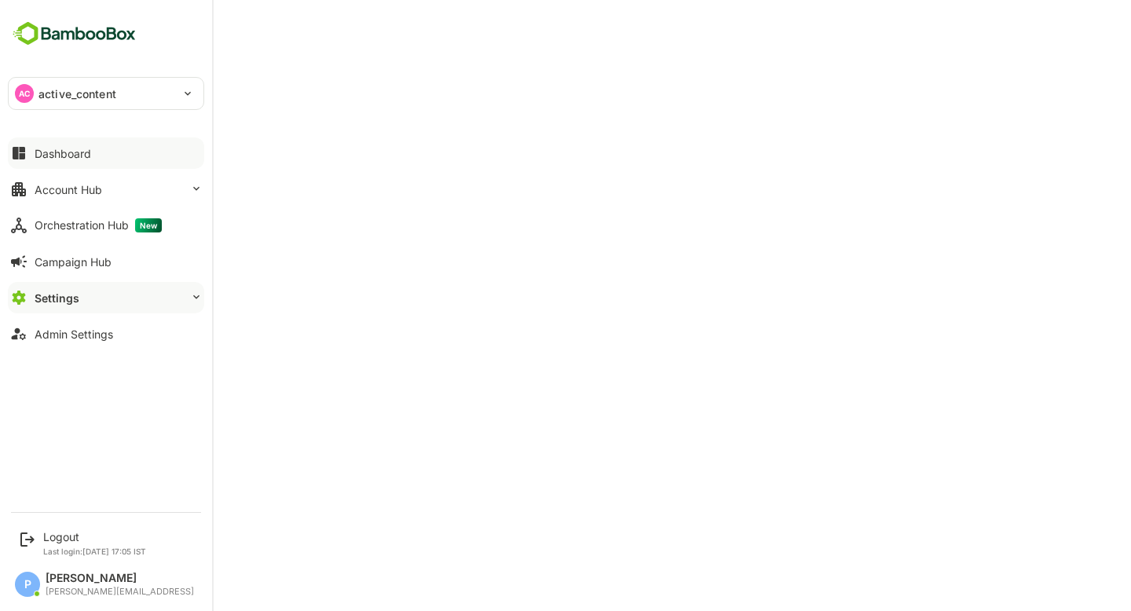
click at [73, 156] on div "Dashboard" at bounding box center [63, 153] width 57 height 13
click at [81, 104] on div "AC active_content" at bounding box center [97, 93] width 176 height 31
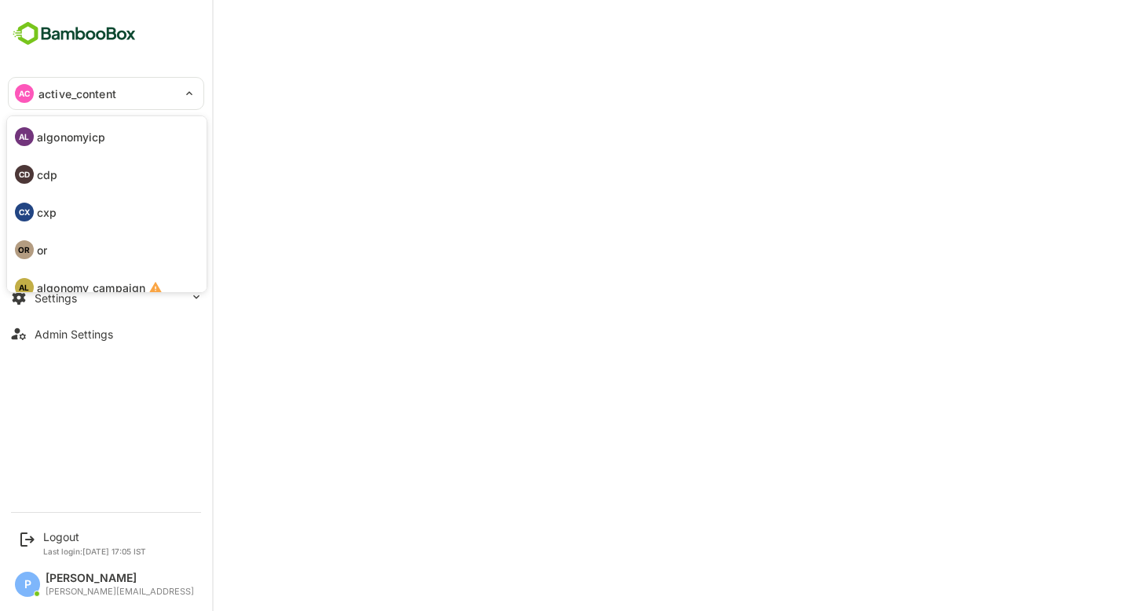
scroll to position [91, 0]
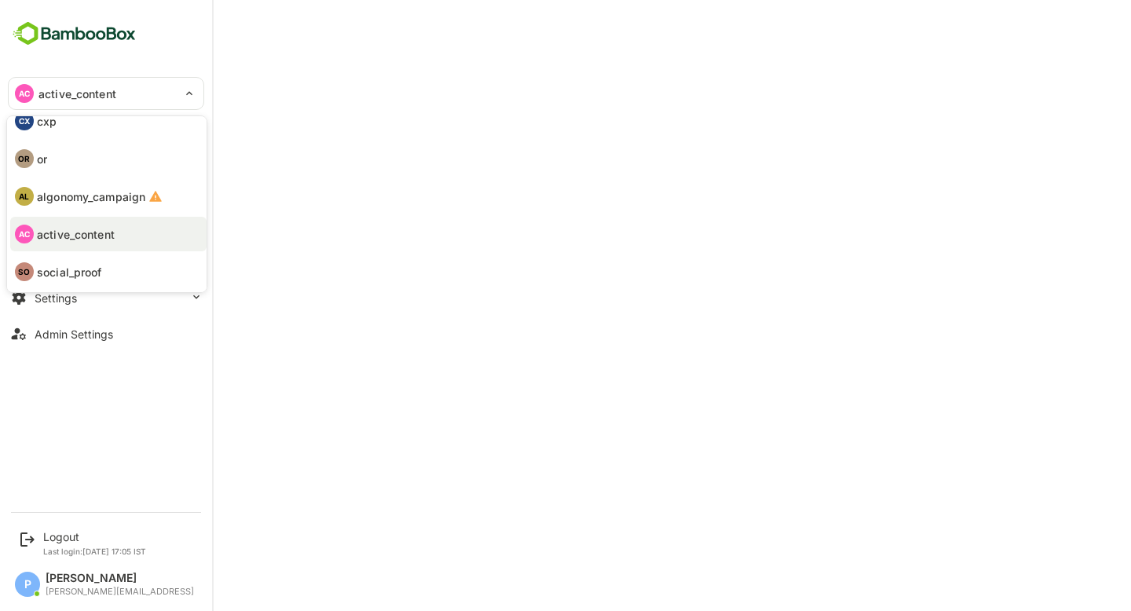
click at [61, 156] on li "OR or" at bounding box center [108, 158] width 196 height 35
type input "**"
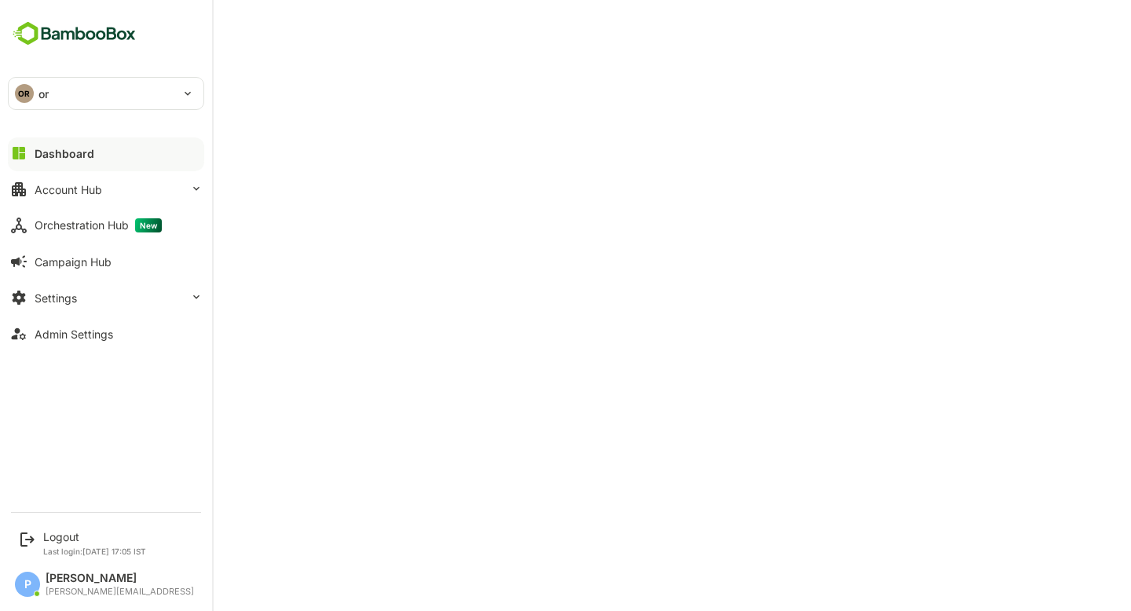
click at [56, 161] on button "Dashboard" at bounding box center [106, 152] width 196 height 31
click at [109, 191] on button "Account Hub" at bounding box center [106, 189] width 196 height 31
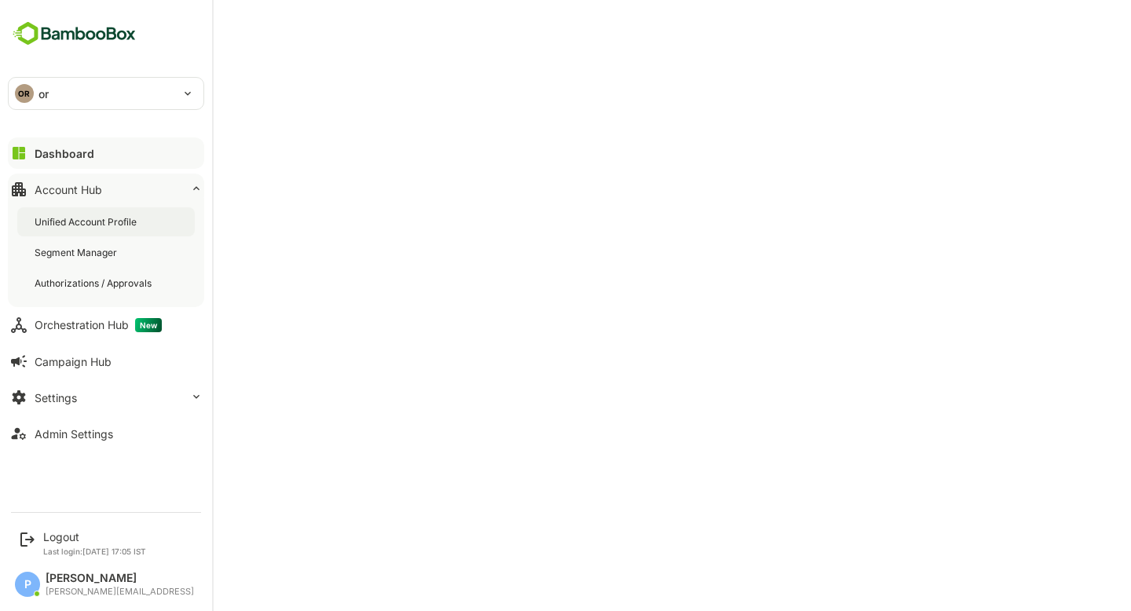
click at [119, 215] on div "Unified Account Profile" at bounding box center [87, 221] width 105 height 13
click at [37, 144] on button "Dashboard" at bounding box center [106, 152] width 196 height 31
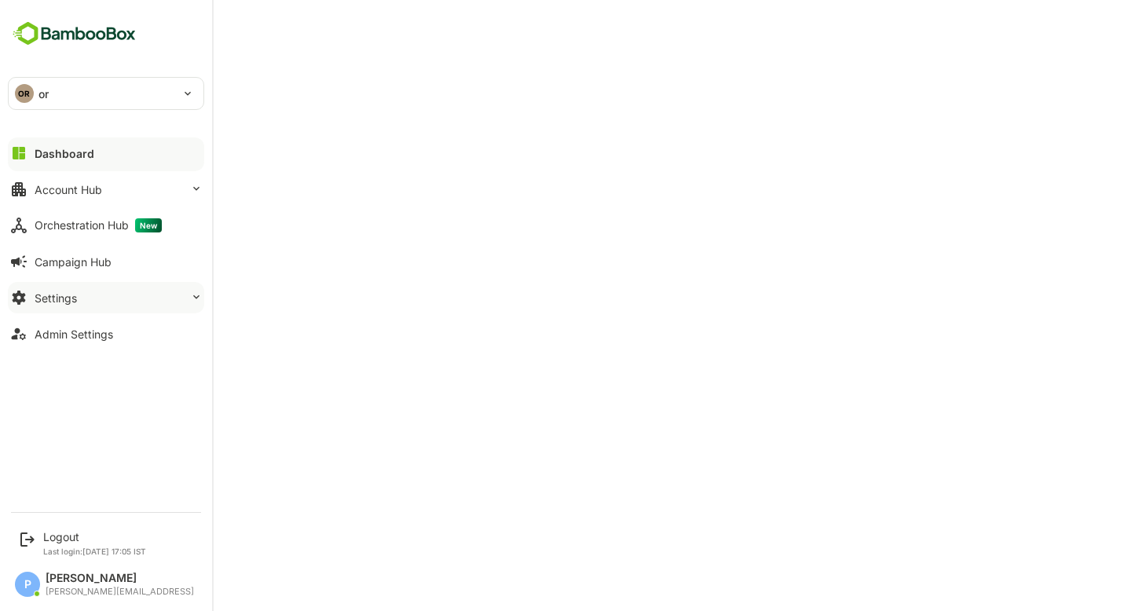
click at [111, 306] on button "Settings" at bounding box center [106, 297] width 196 height 31
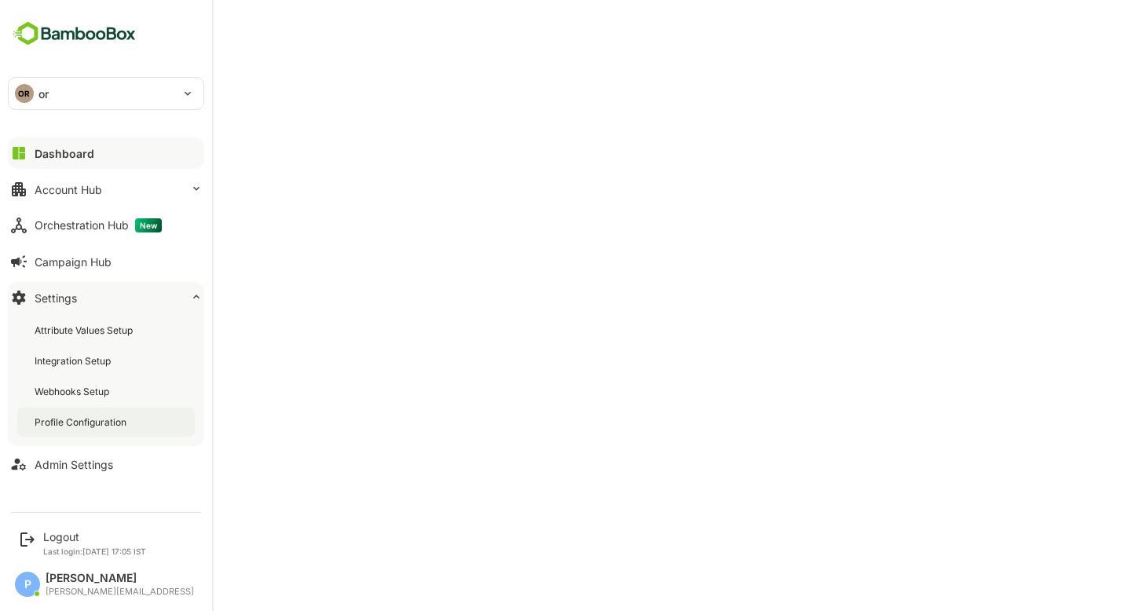
click at [101, 412] on div "Profile Configuration" at bounding box center [106, 422] width 178 height 29
click at [127, 328] on div "Attribute Values Setup" at bounding box center [85, 330] width 101 height 13
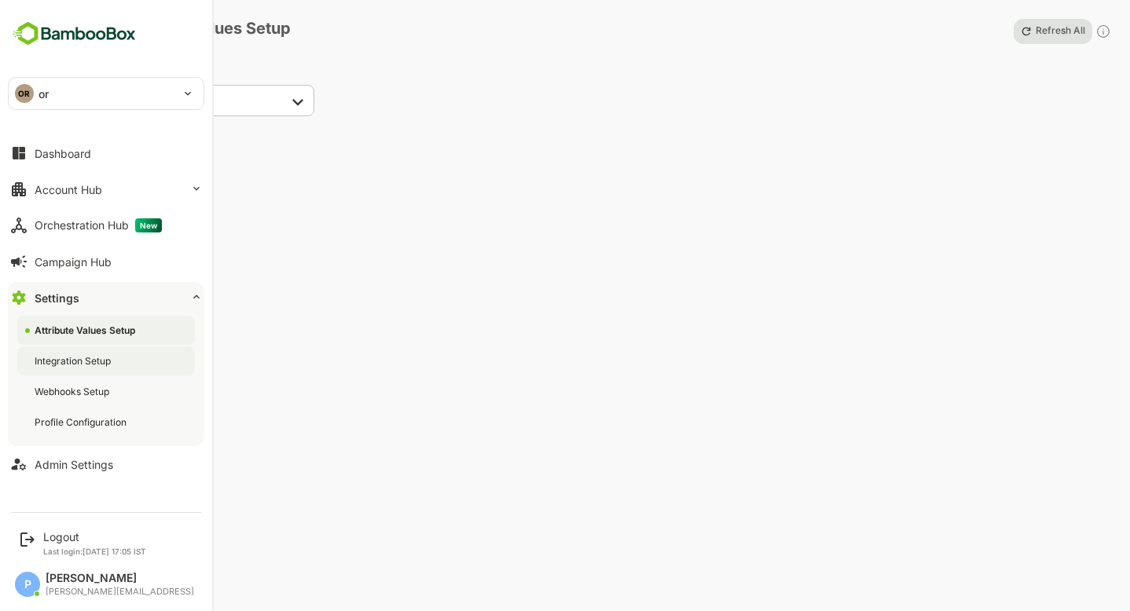
click at [114, 356] on div "Integration Setup" at bounding box center [74, 360] width 79 height 13
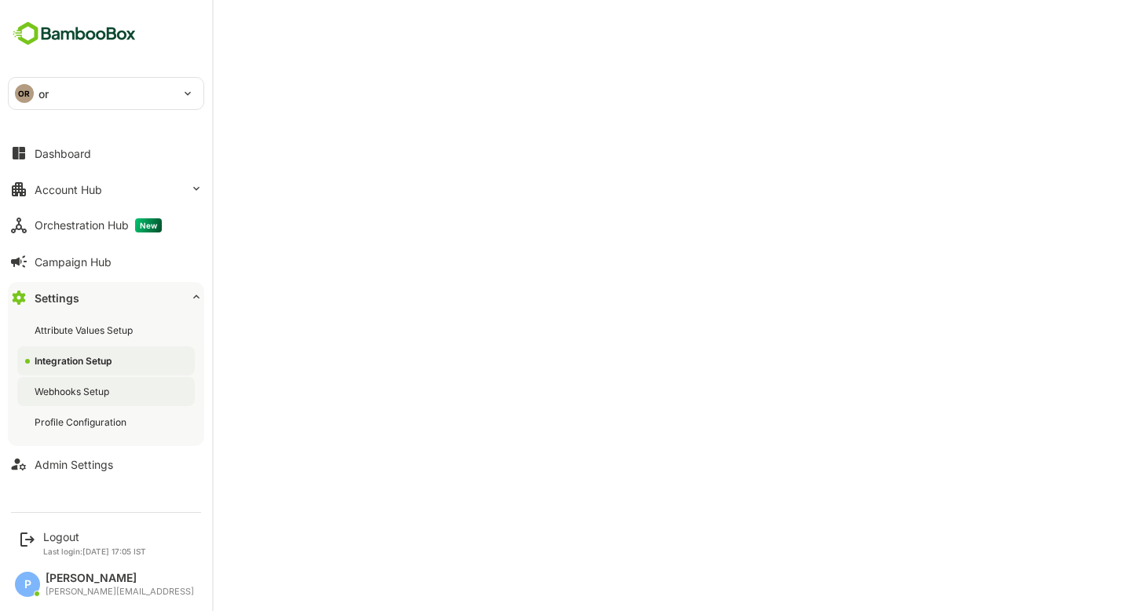
click at [82, 402] on div "Webhooks Setup" at bounding box center [106, 391] width 178 height 29
click at [88, 416] on div "Profile Configuration" at bounding box center [82, 422] width 95 height 13
click at [68, 317] on div "Attribute Values Setup" at bounding box center [106, 330] width 178 height 29
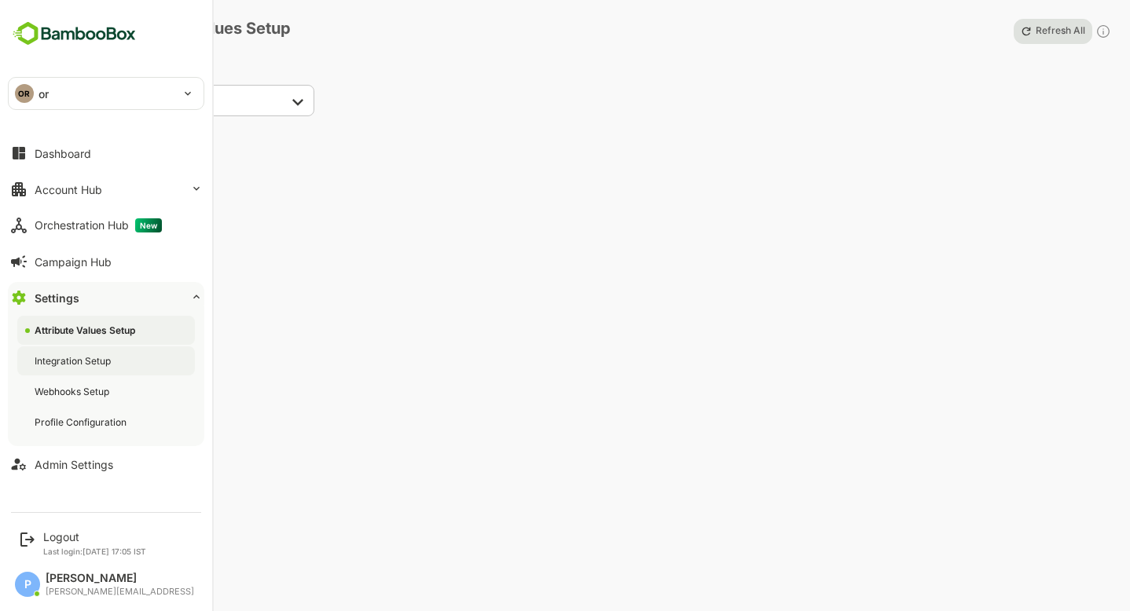
click at [90, 351] on div "Integration Setup" at bounding box center [106, 360] width 178 height 29
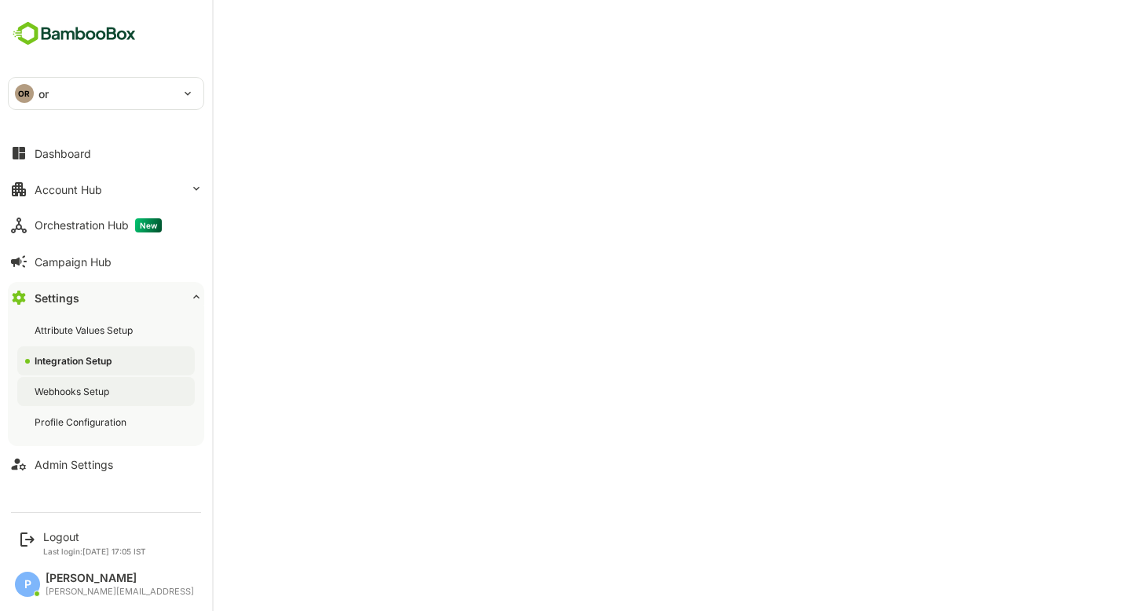
click at [104, 398] on div "Webhooks Setup" at bounding box center [106, 391] width 178 height 29
click at [102, 420] on div "Profile Configuration" at bounding box center [82, 422] width 95 height 13
click at [128, 149] on button "Dashboard" at bounding box center [106, 152] width 196 height 31
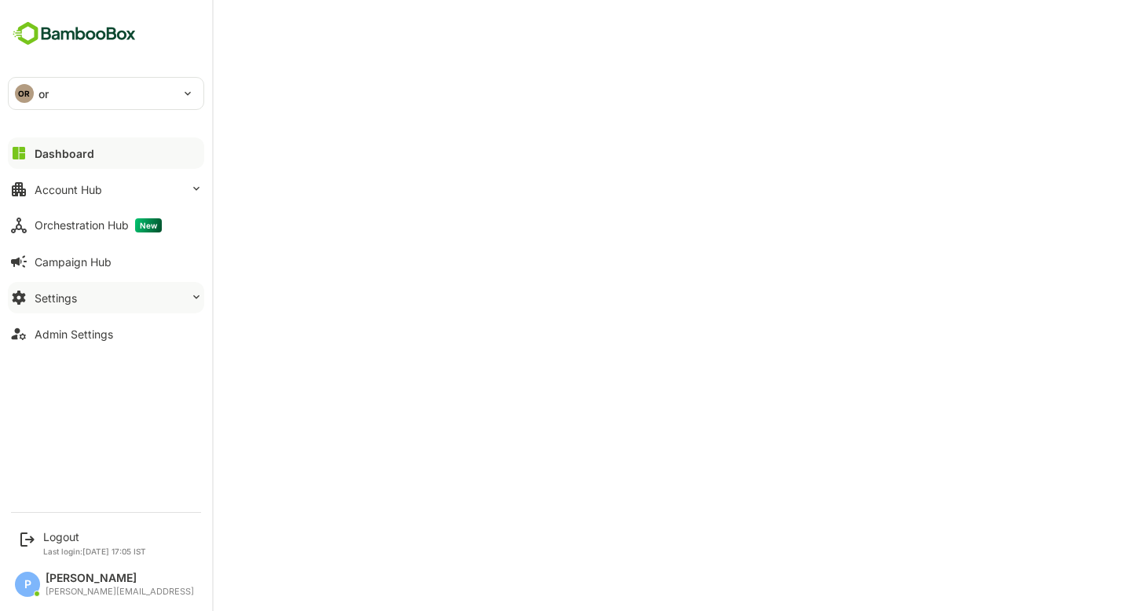
click at [61, 295] on div "Settings" at bounding box center [56, 297] width 42 height 13
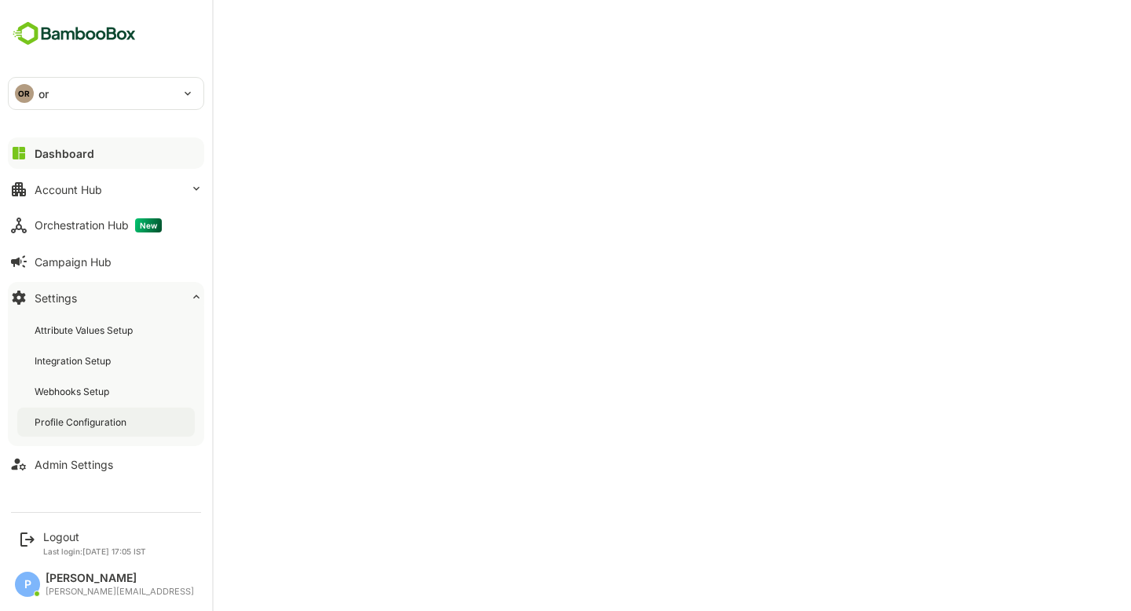
click at [108, 427] on div "Profile Configuration" at bounding box center [82, 422] width 95 height 13
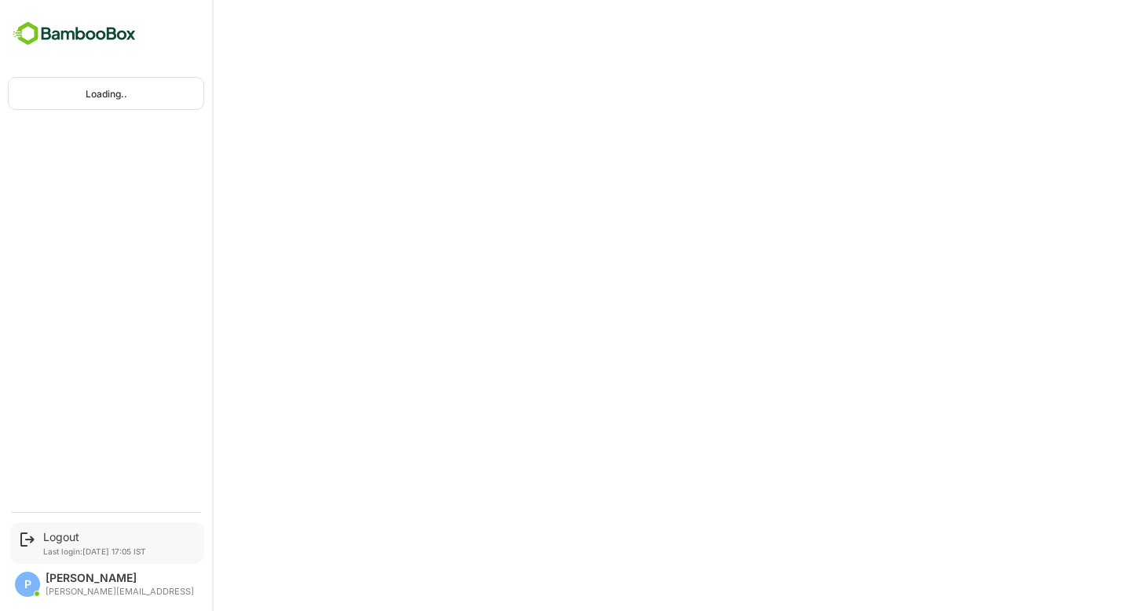
click at [61, 528] on div "Logout Last login: [DATE] 17:05 IST" at bounding box center [107, 543] width 194 height 42
click at [58, 541] on div "Logout" at bounding box center [94, 536] width 103 height 13
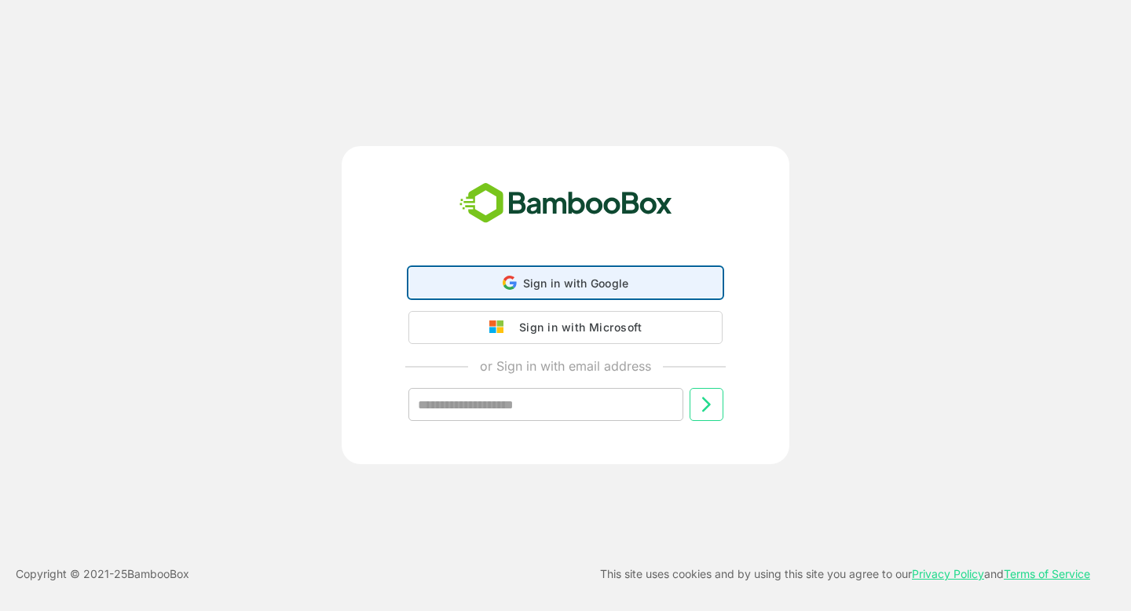
click at [520, 289] on div "Sign in with Google Sign in with Google. Opens in new tab" at bounding box center [566, 283] width 294 height 30
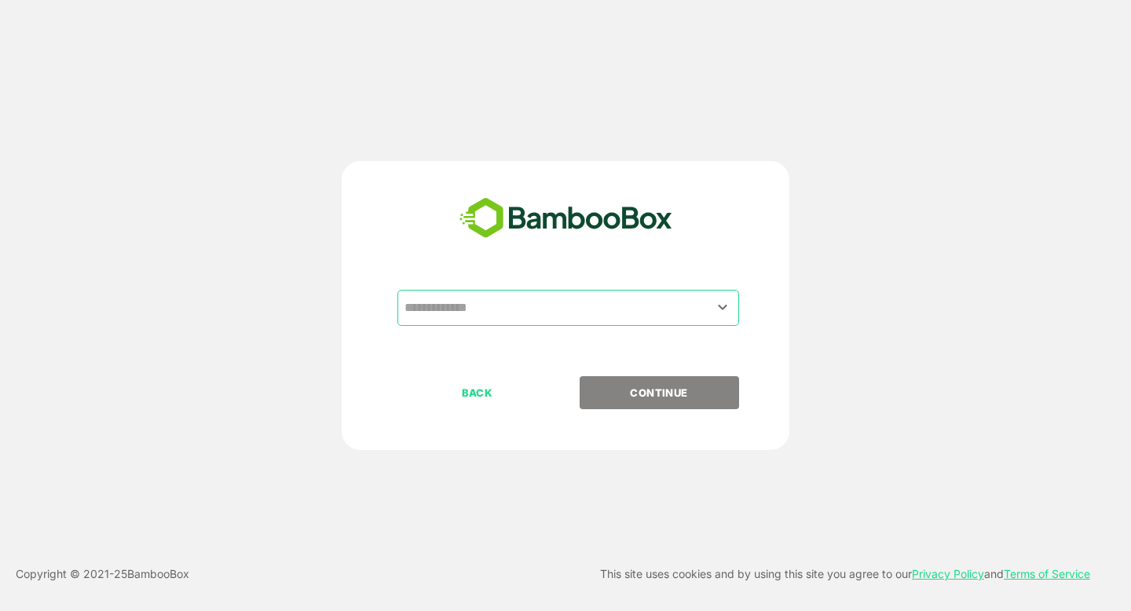
click at [554, 284] on div "​ BACK CONTINUE" at bounding box center [566, 305] width 448 height 289
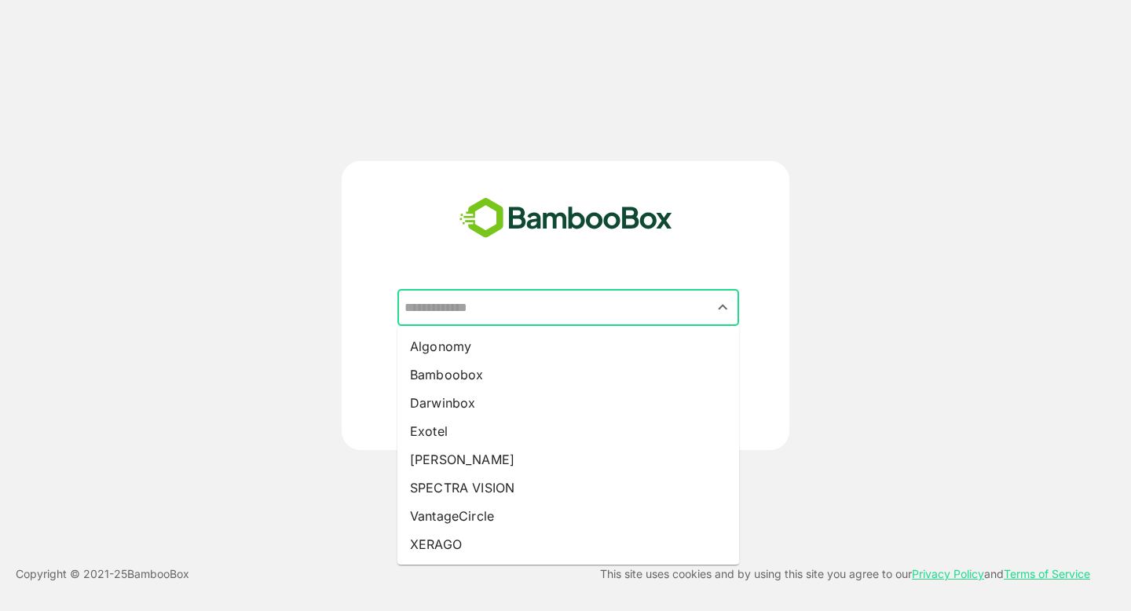
click at [468, 312] on input "text" at bounding box center [568, 308] width 335 height 30
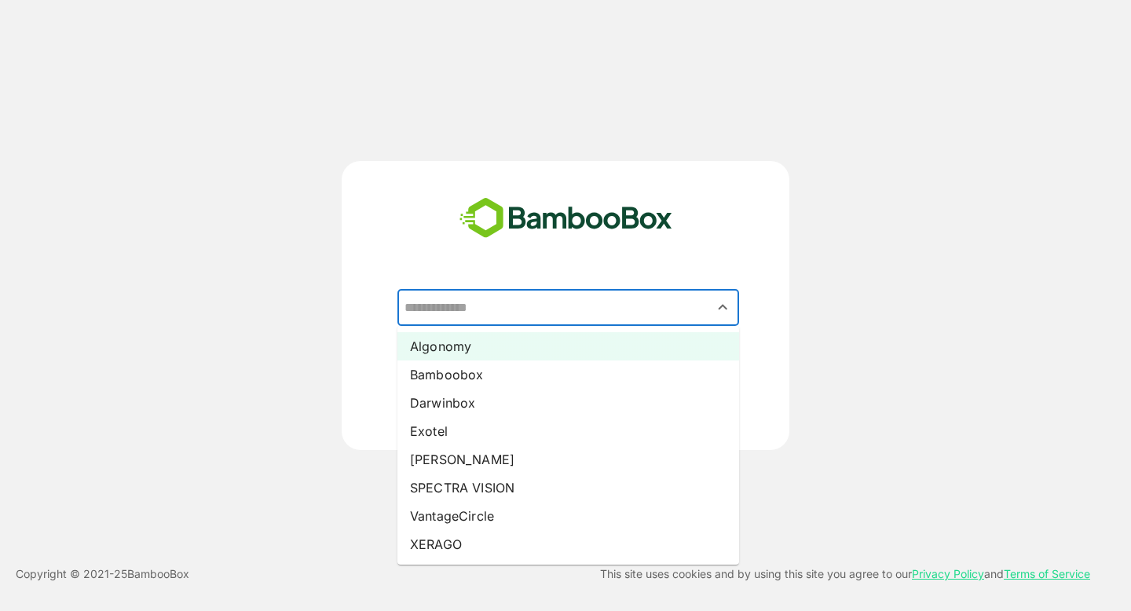
click at [444, 343] on li "Algonomy" at bounding box center [569, 346] width 342 height 28
type input "********"
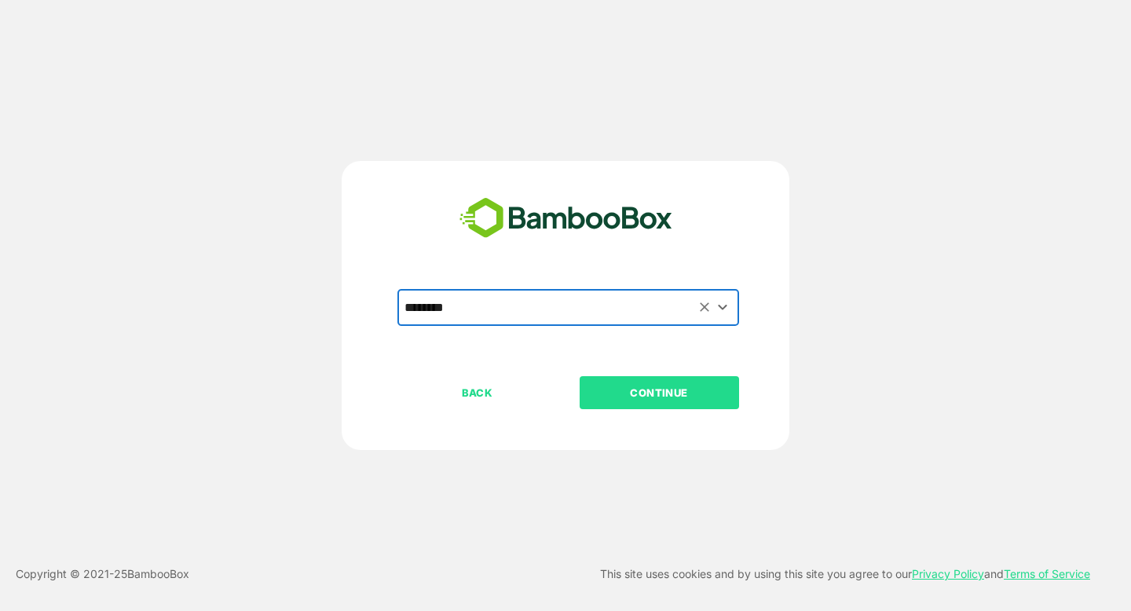
click at [657, 385] on p "CONTINUE" at bounding box center [659, 392] width 157 height 17
